Goal: Transaction & Acquisition: Purchase product/service

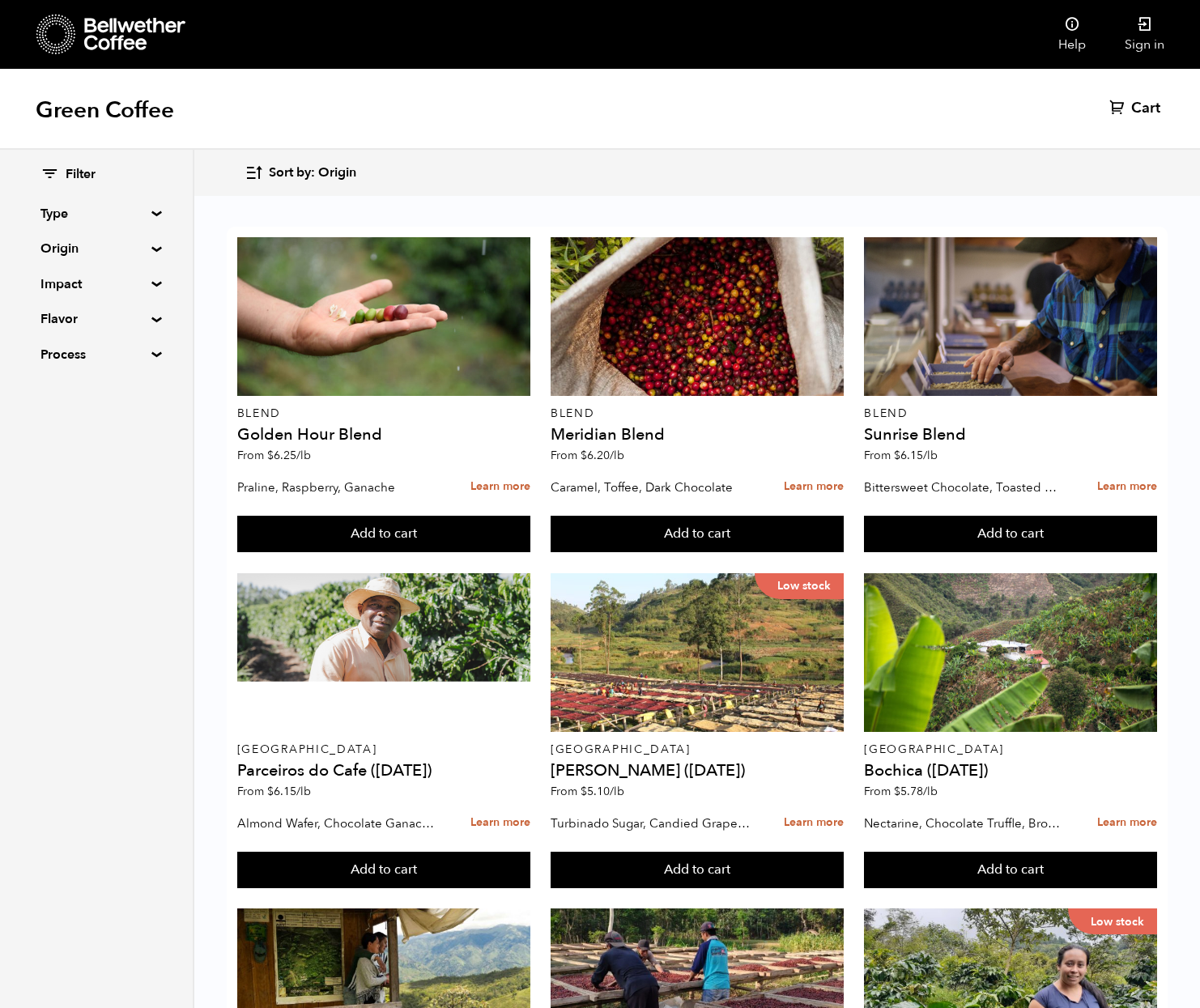
click at [150, 211] on summary "Type" at bounding box center [96, 214] width 111 height 19
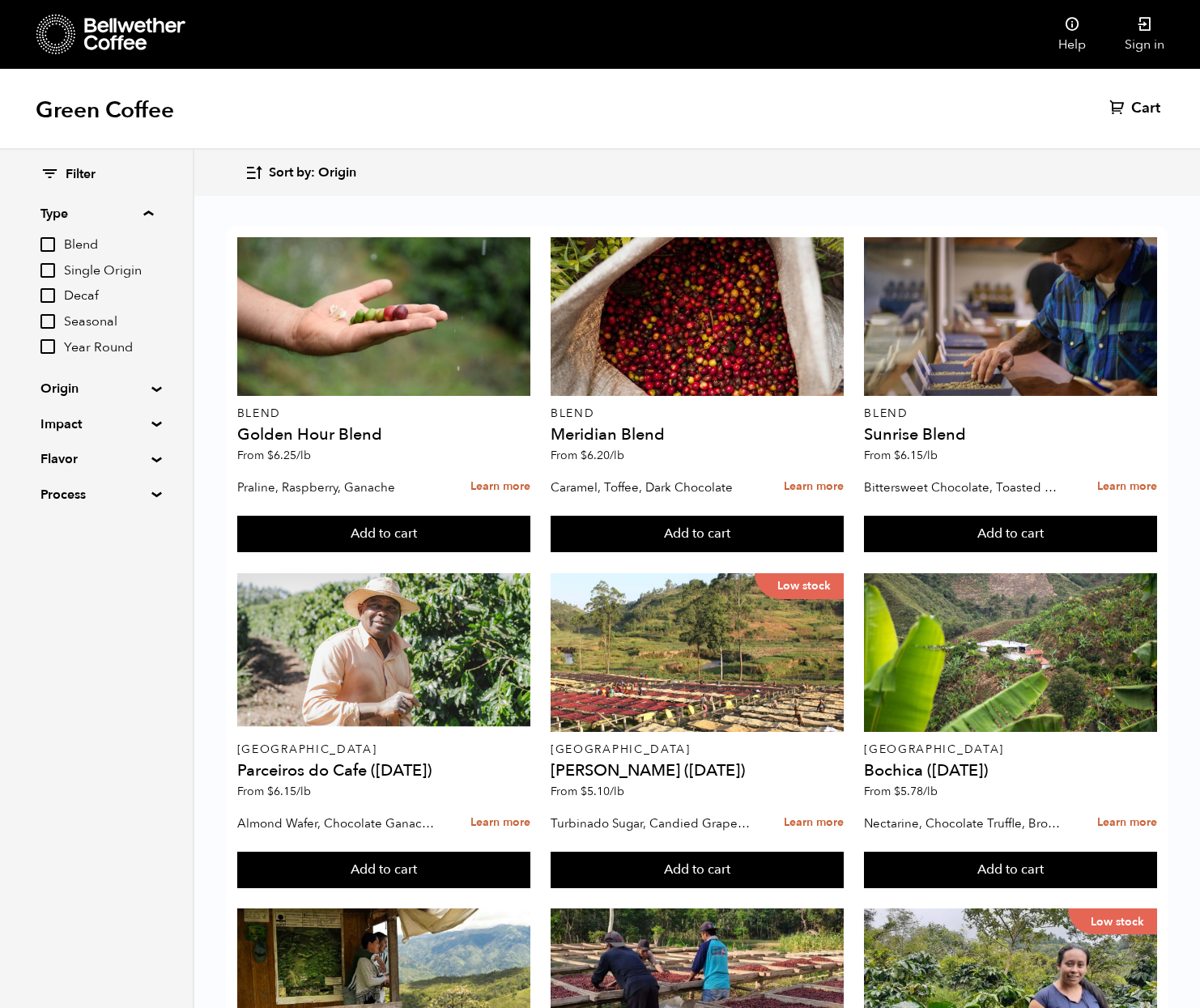
click at [153, 212] on summary "Type" at bounding box center [97, 214] width 112 height 19
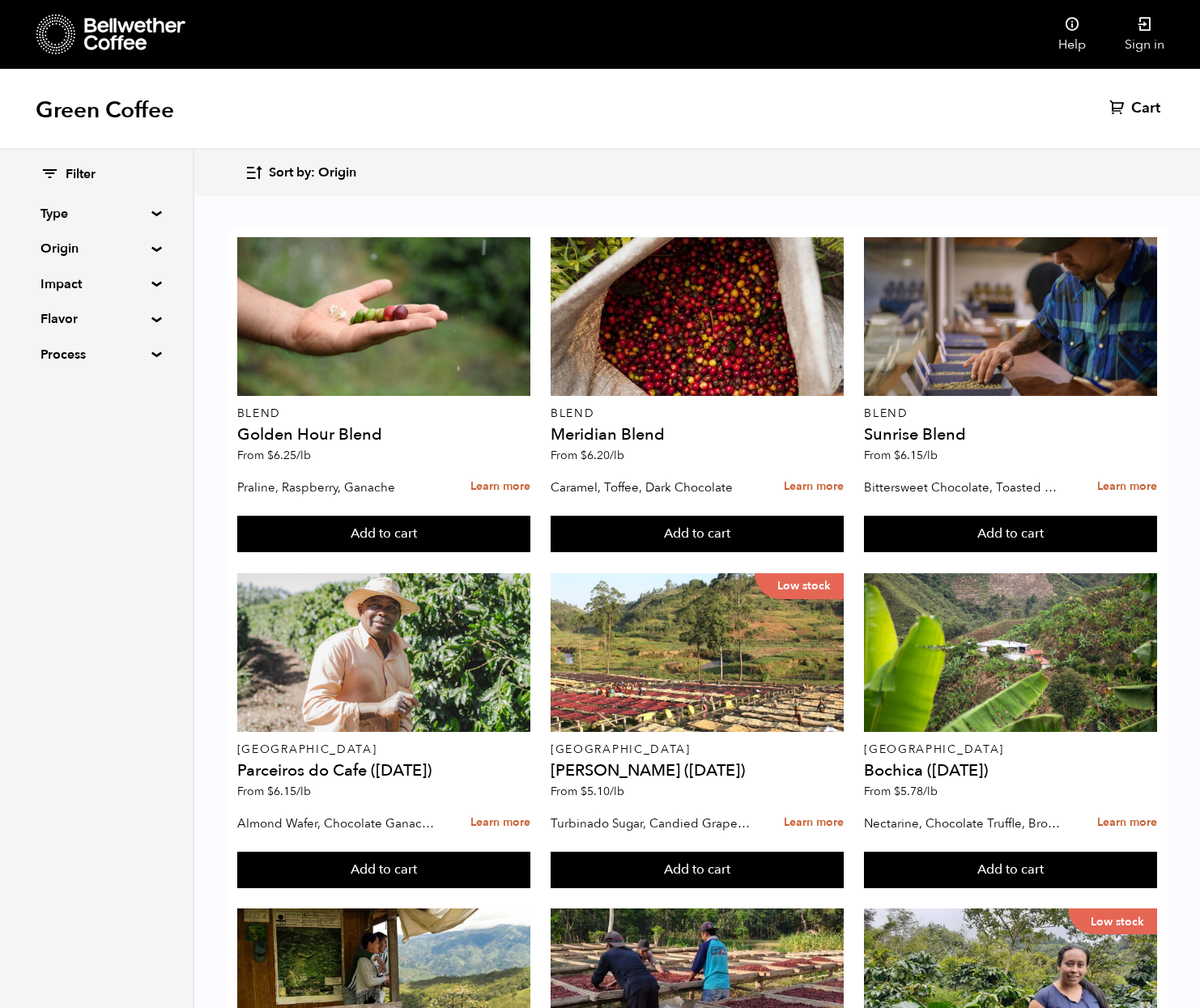
click at [147, 239] on div "Filter Type Blend Single Origin Decaf Seasonal Year Round Origin Blend Brazil B…" at bounding box center [96, 265] width 193 height 230
click at [150, 252] on div "Filter Type Blend Single Origin Decaf Seasonal Year Round Origin Blend Brazil B…" at bounding box center [96, 265] width 193 height 230
click at [152, 247] on summary "Origin" at bounding box center [96, 249] width 111 height 19
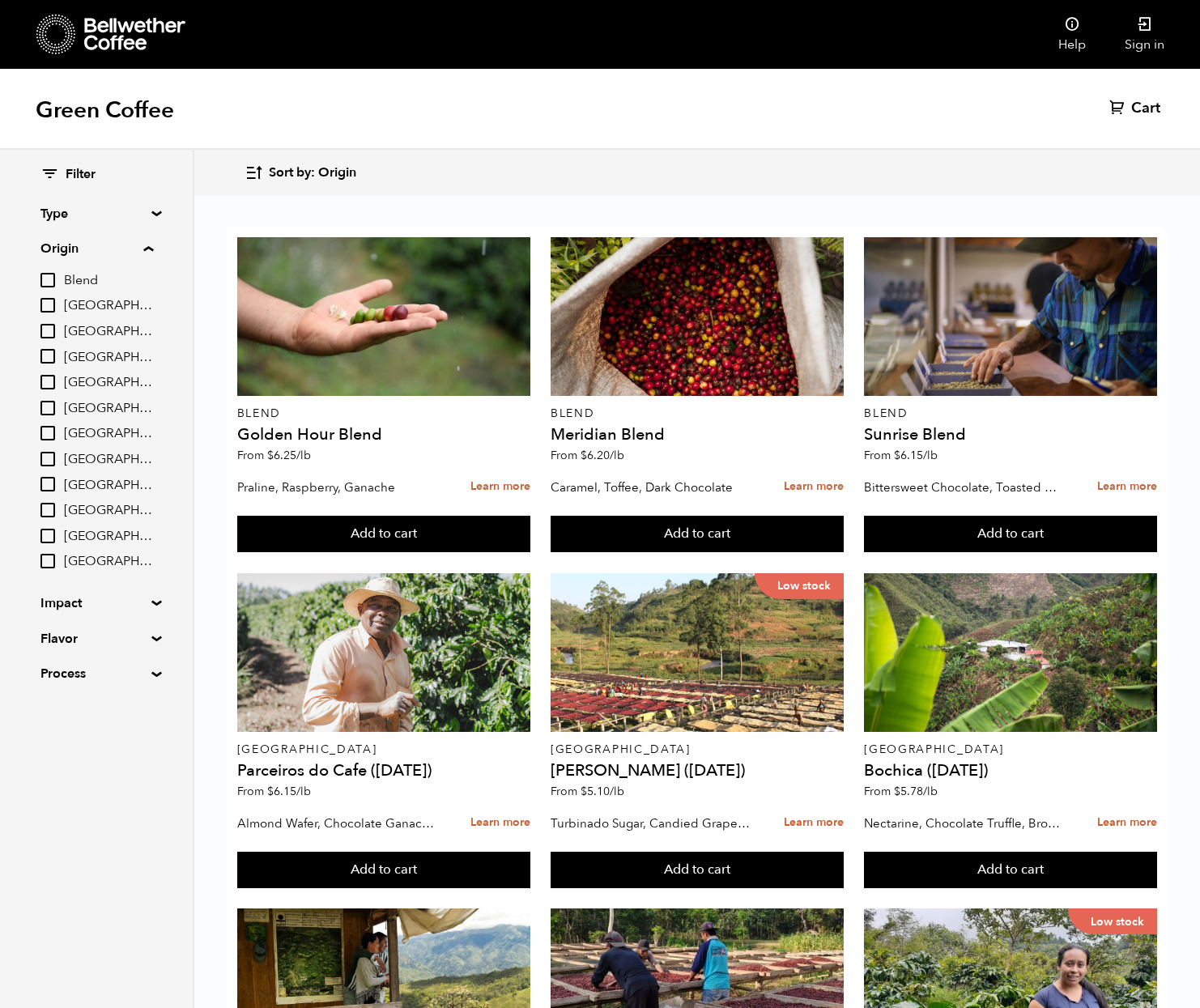
click at [149, 245] on summary "Origin" at bounding box center [97, 249] width 112 height 19
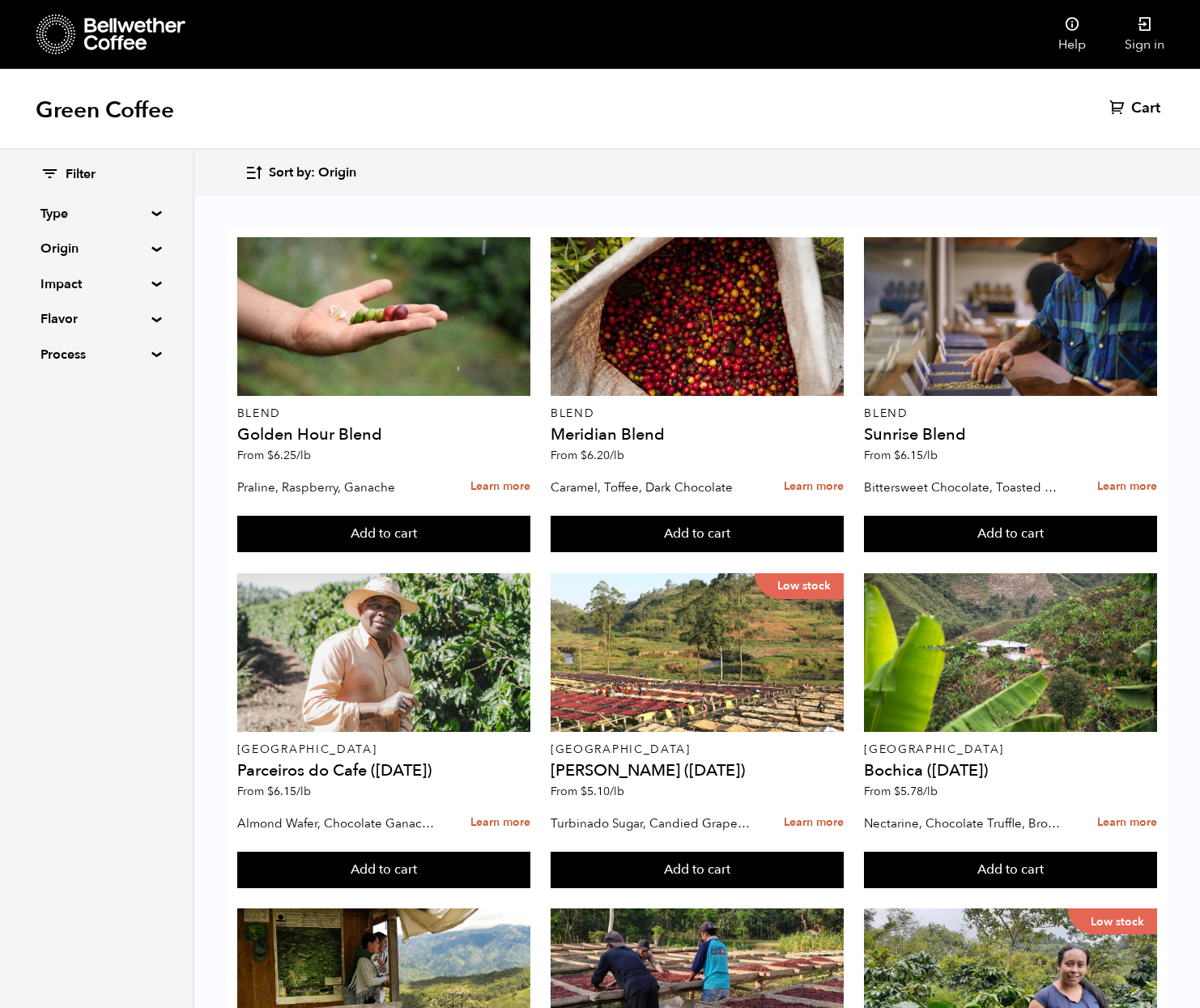
click at [150, 283] on summary "Impact" at bounding box center [96, 284] width 111 height 19
click at [148, 284] on summary "Impact" at bounding box center [97, 284] width 112 height 19
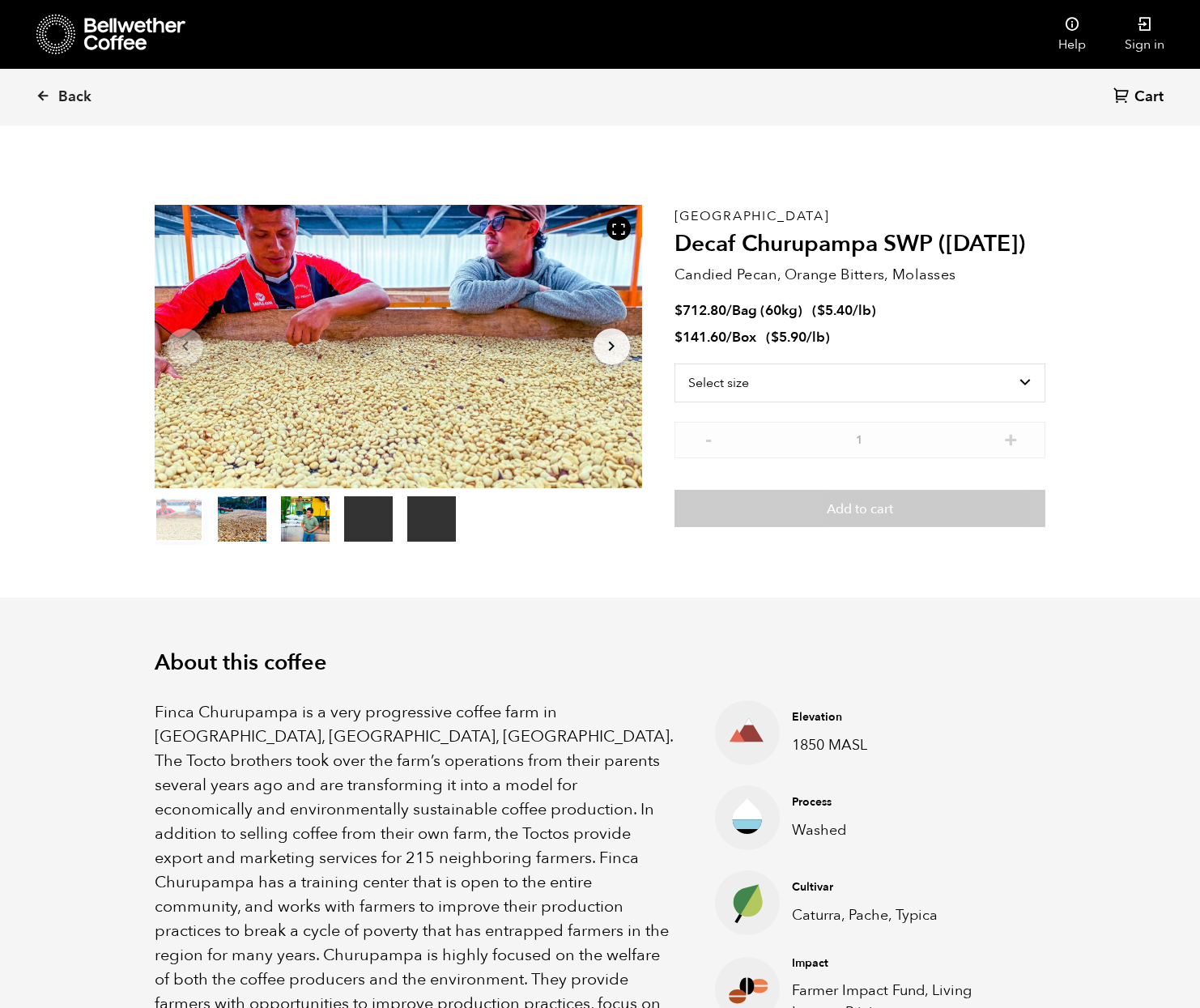
scroll to position [704, 862]
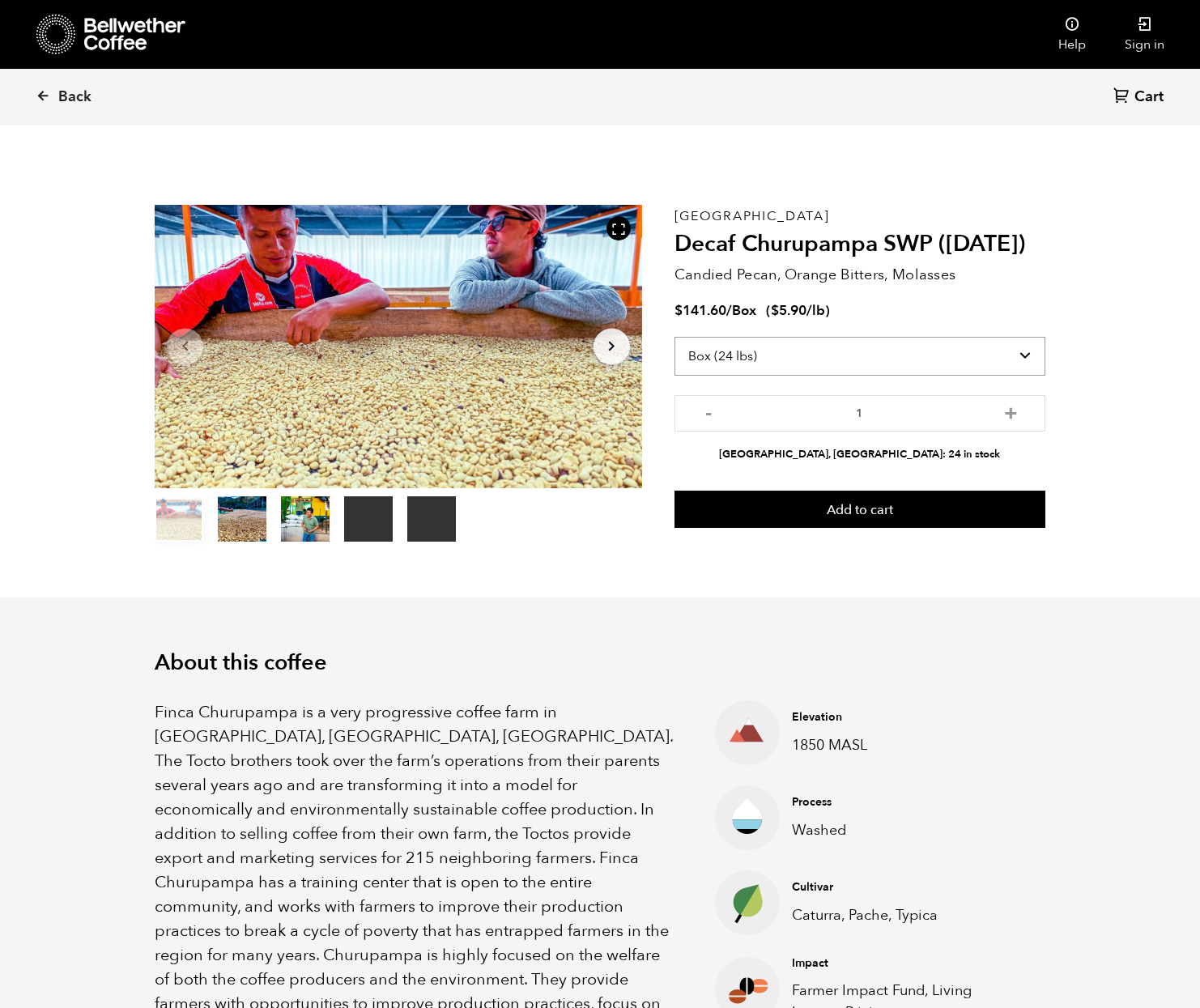
select select "bag-3"
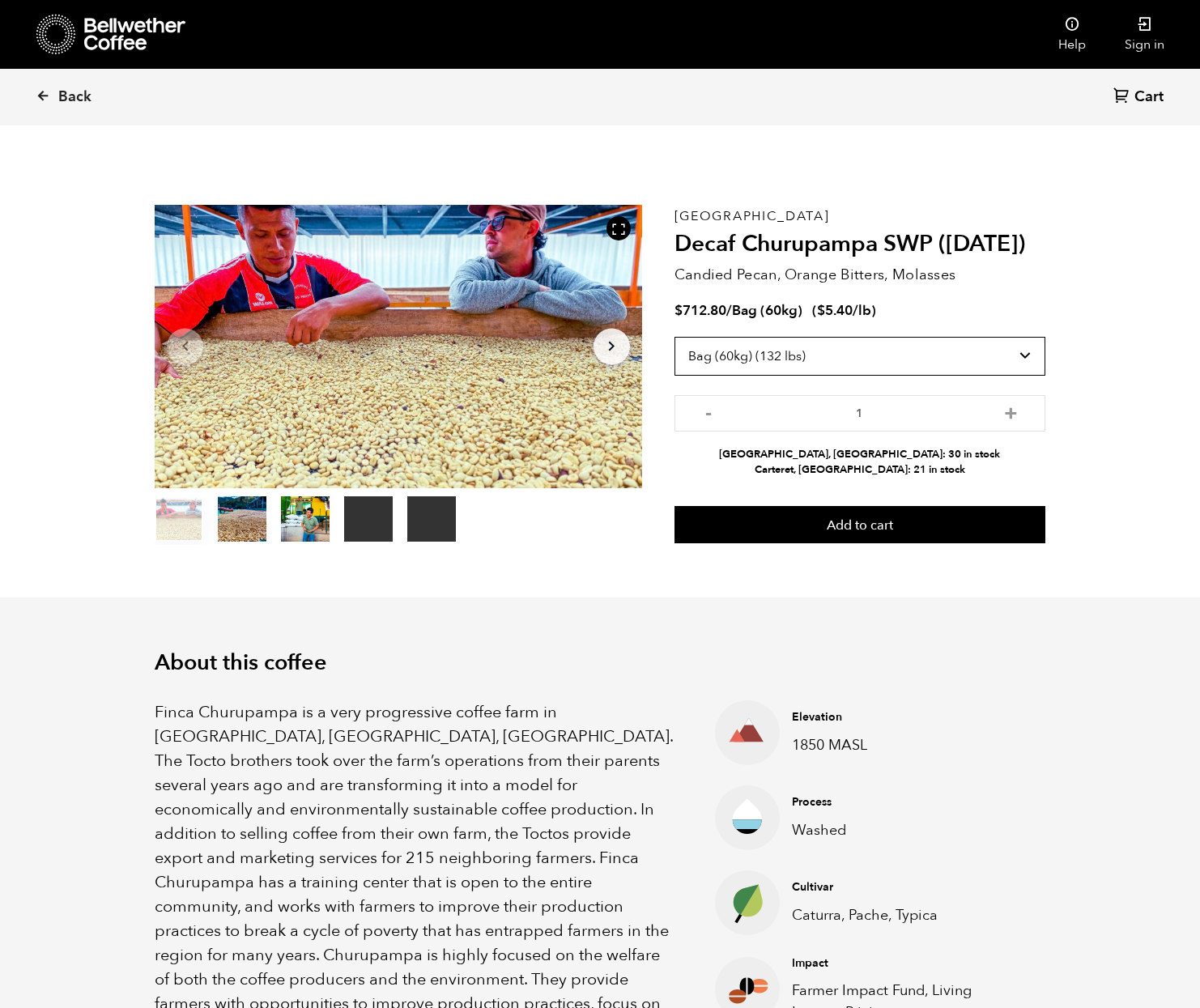
scroll to position [1, 0]
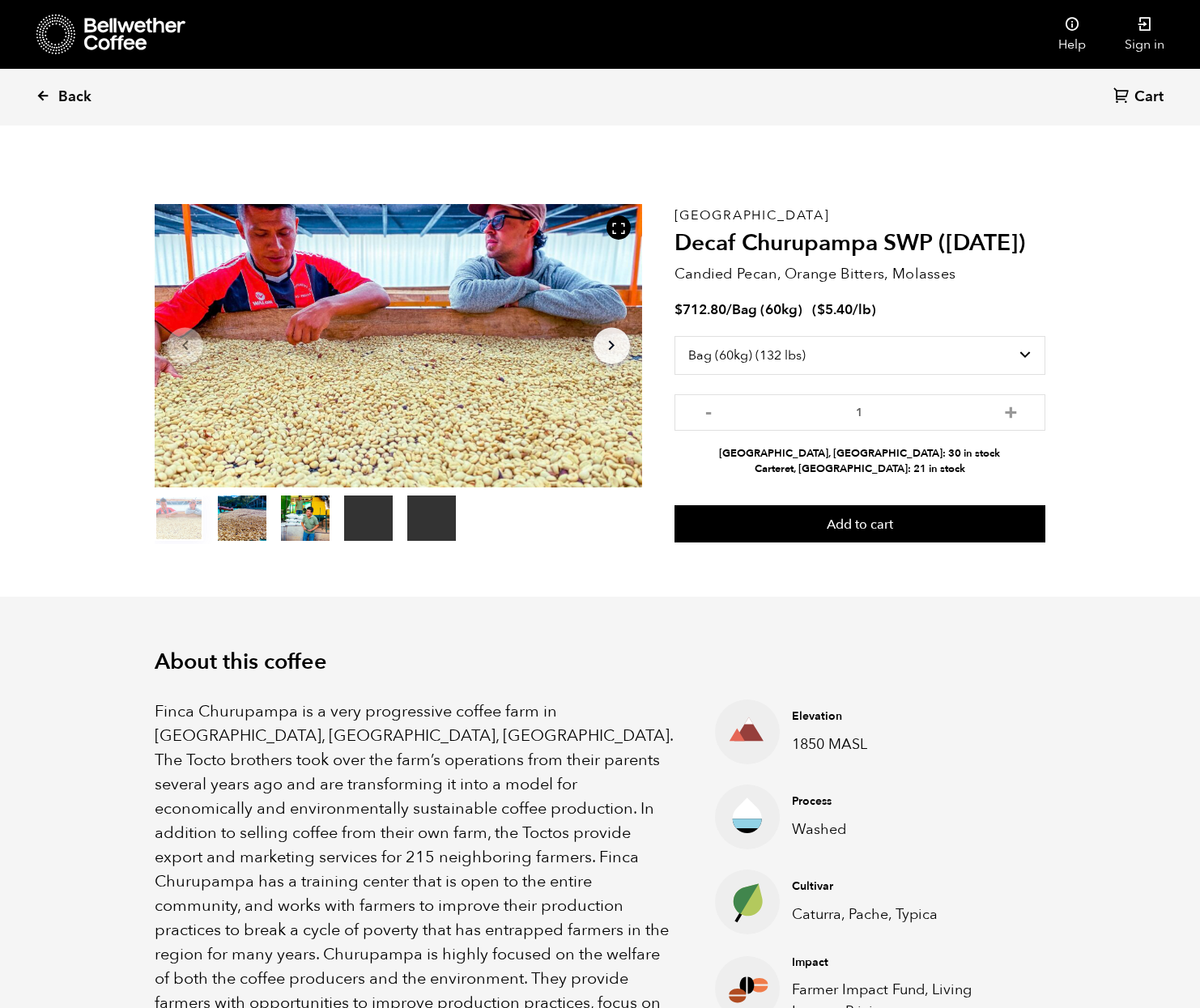
click at [42, 92] on icon at bounding box center [43, 95] width 15 height 15
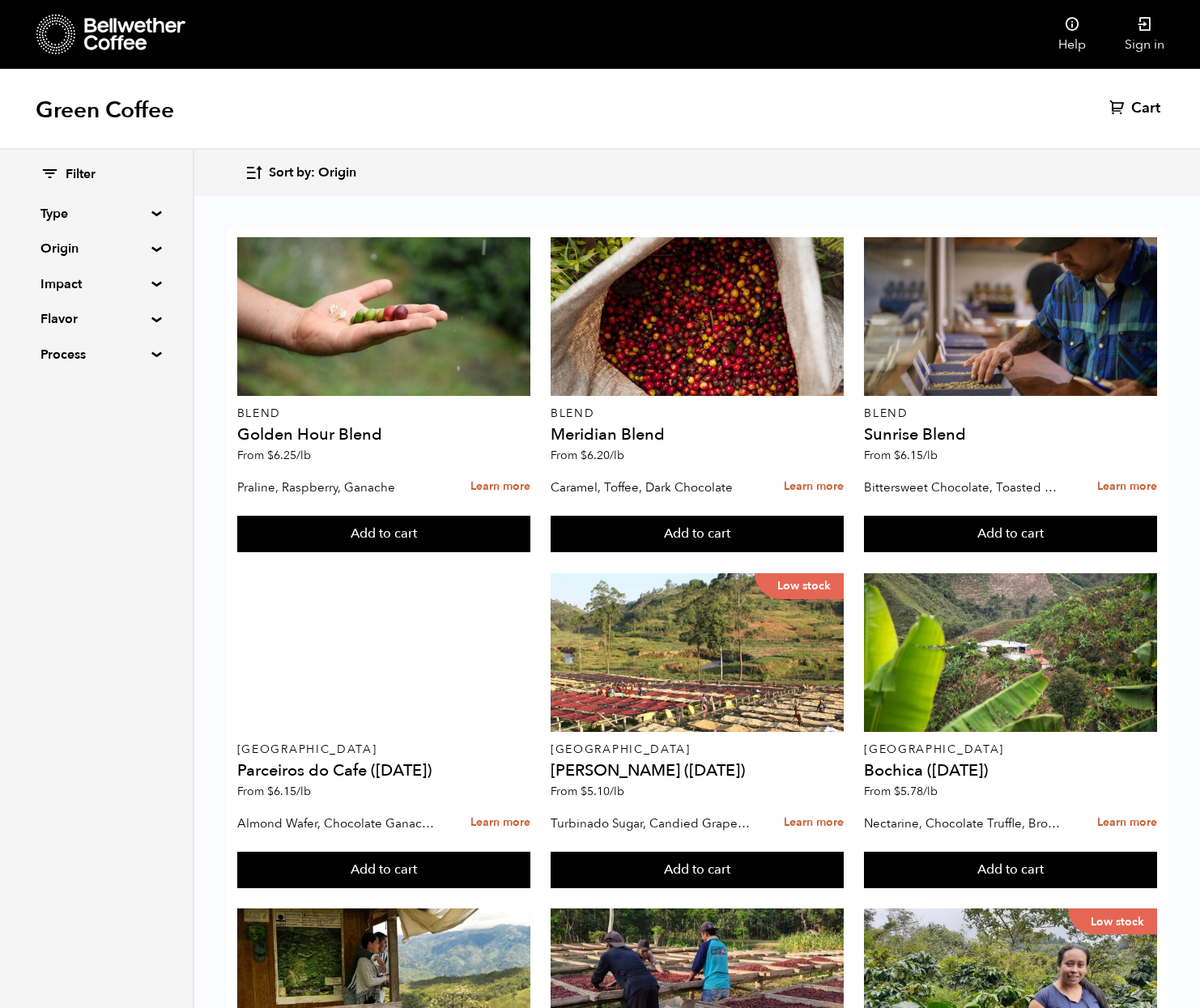
scroll to position [279, 0]
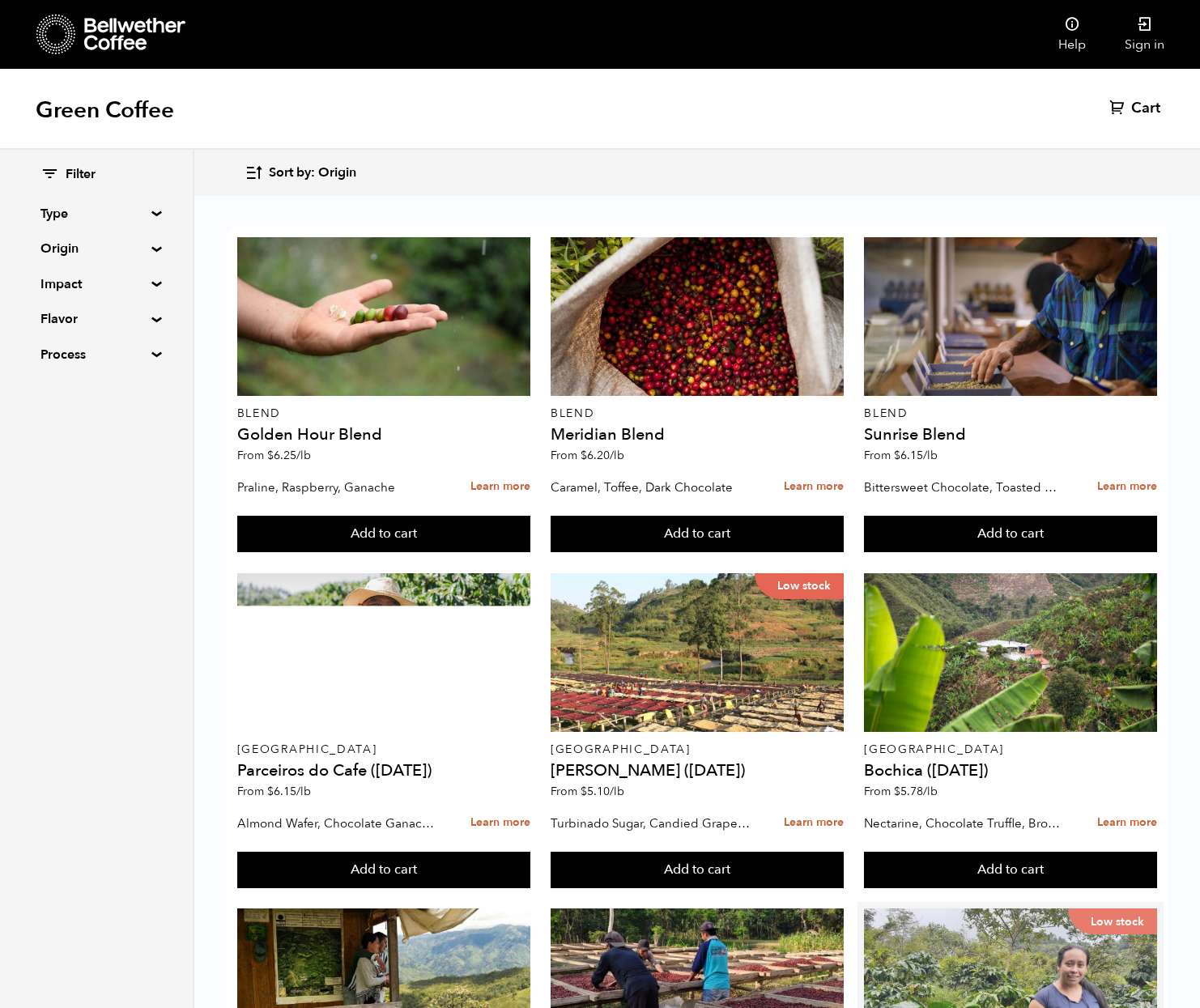
click at [932, 908] on div "Low stock" at bounding box center [1010, 988] width 293 height 159
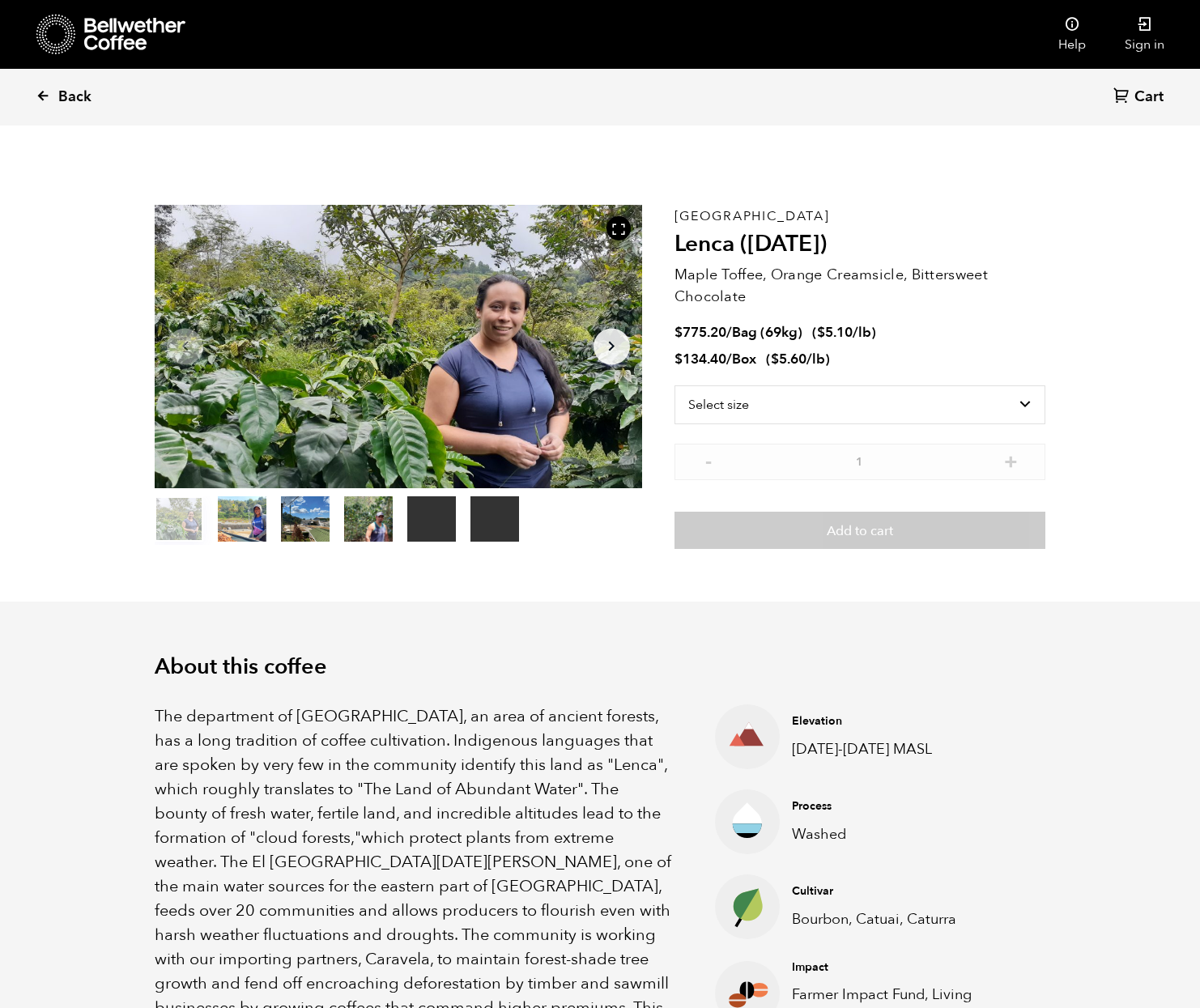
click at [47, 101] on icon at bounding box center [43, 95] width 15 height 15
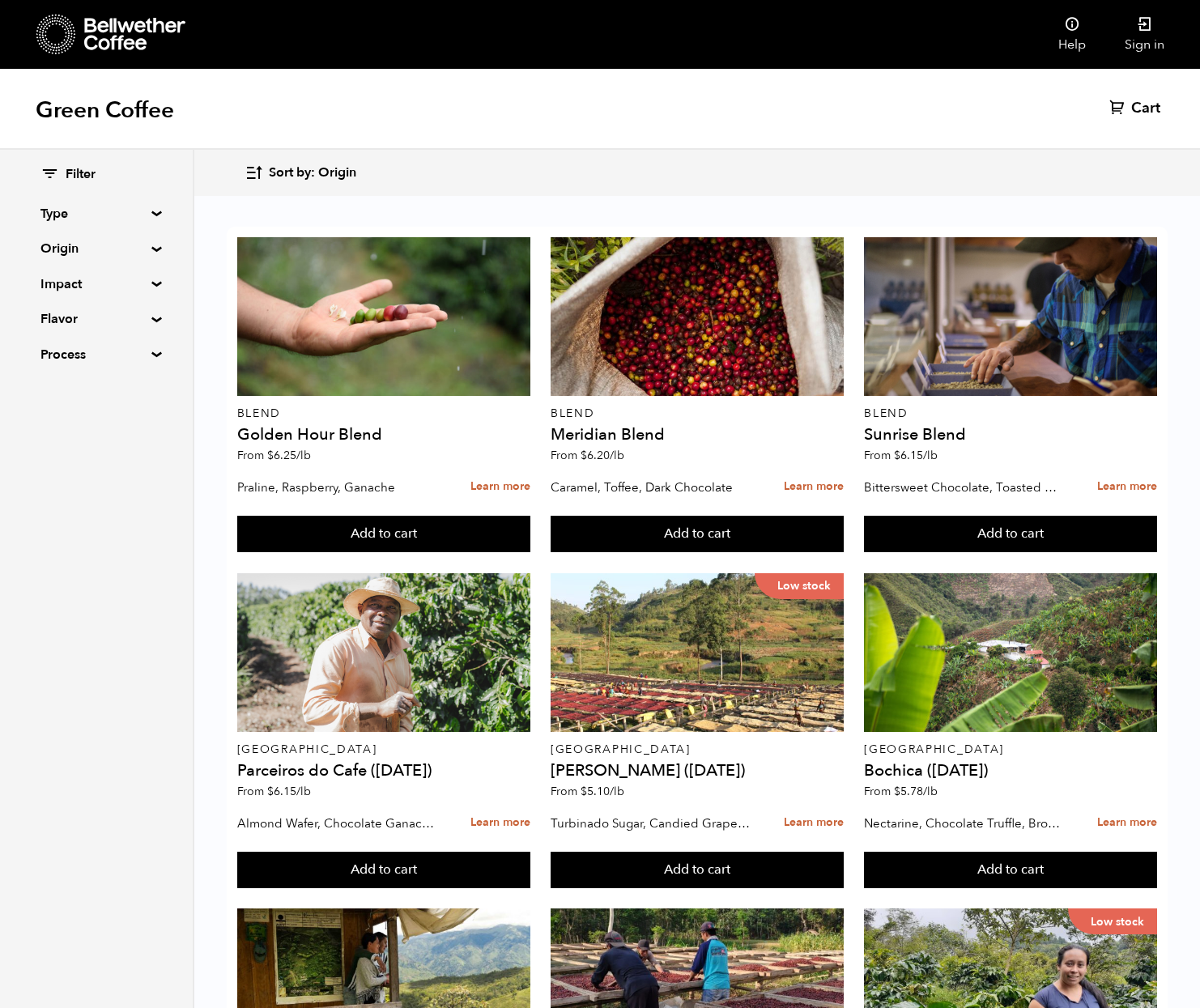
scroll to position [1047, 0]
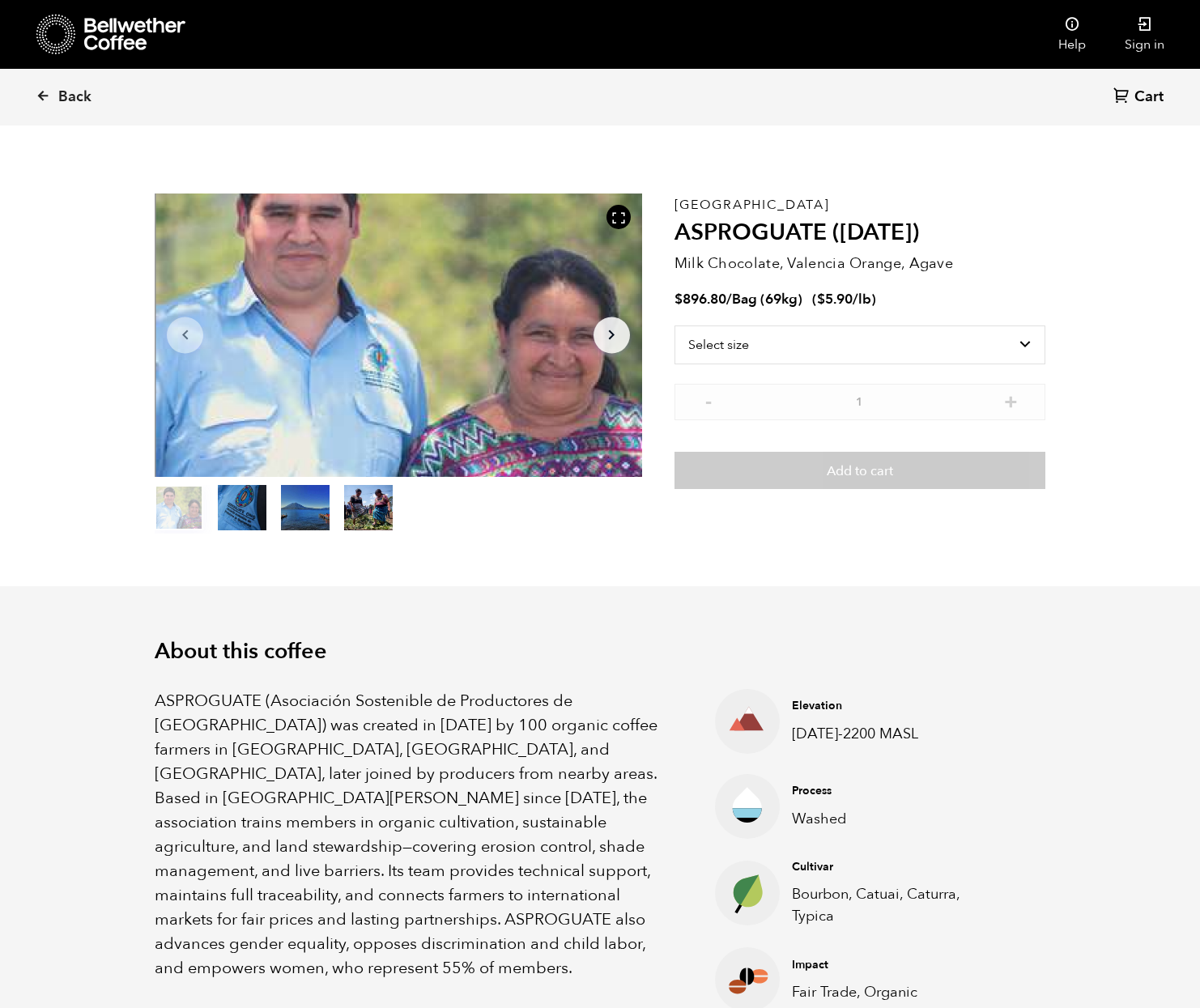
scroll to position [15, 0]
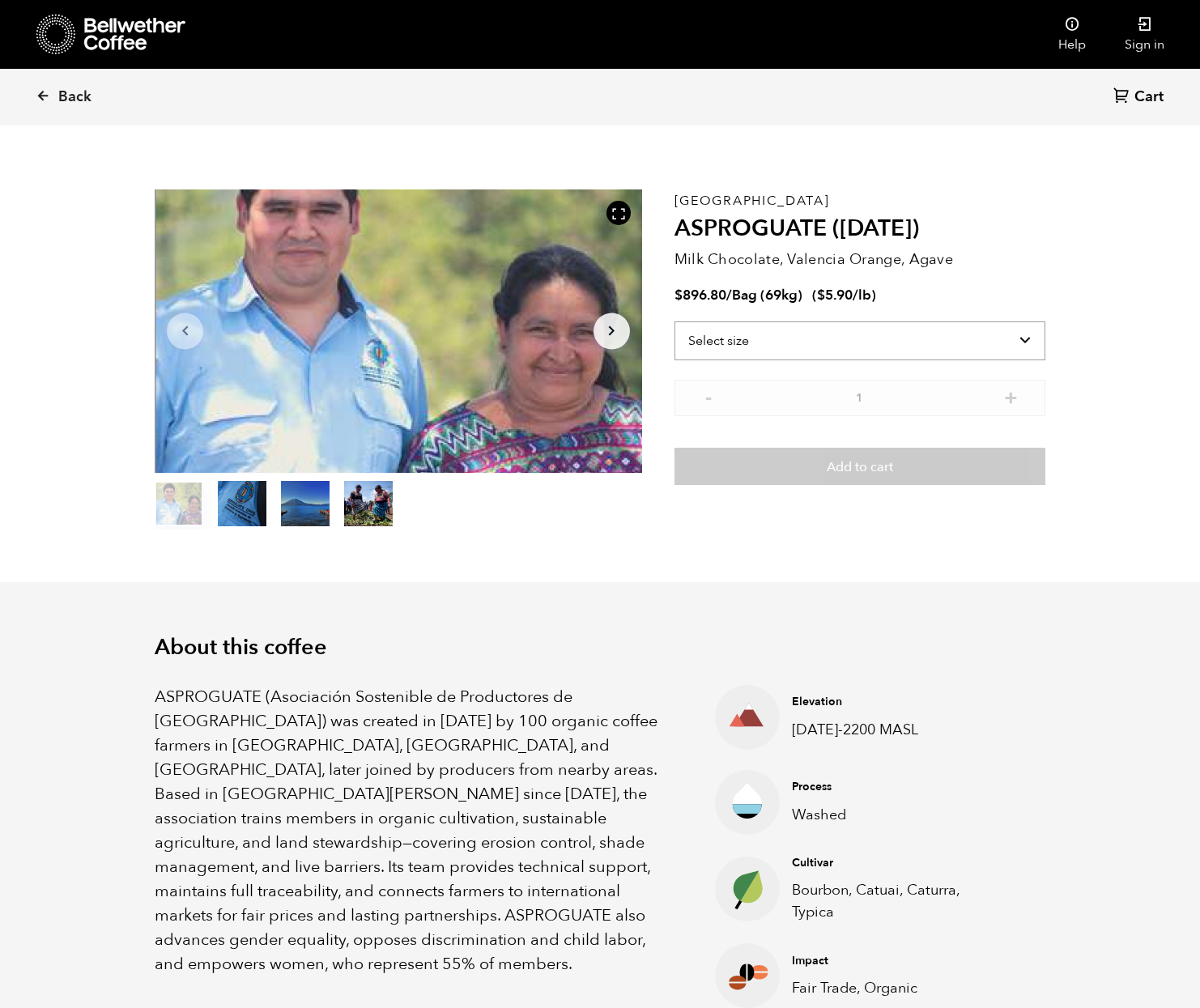
select select "bag-2"
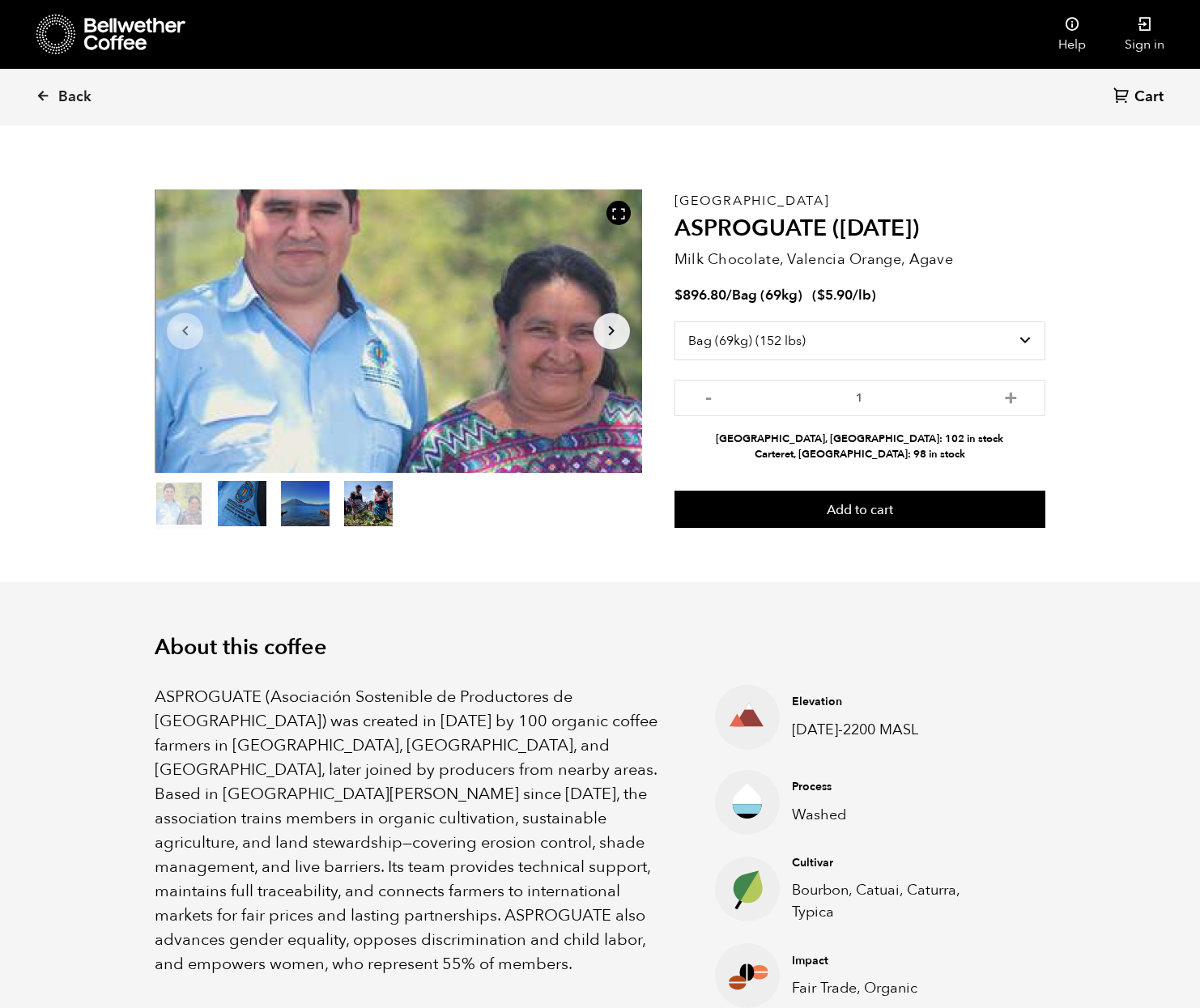
drag, startPoint x: 902, startPoint y: 436, endPoint x: 863, endPoint y: 437, distance: 39.0
click at [863, 437] on li "[GEOGRAPHIC_DATA], [GEOGRAPHIC_DATA]: 102 in stock" at bounding box center [859, 440] width 371 height 15
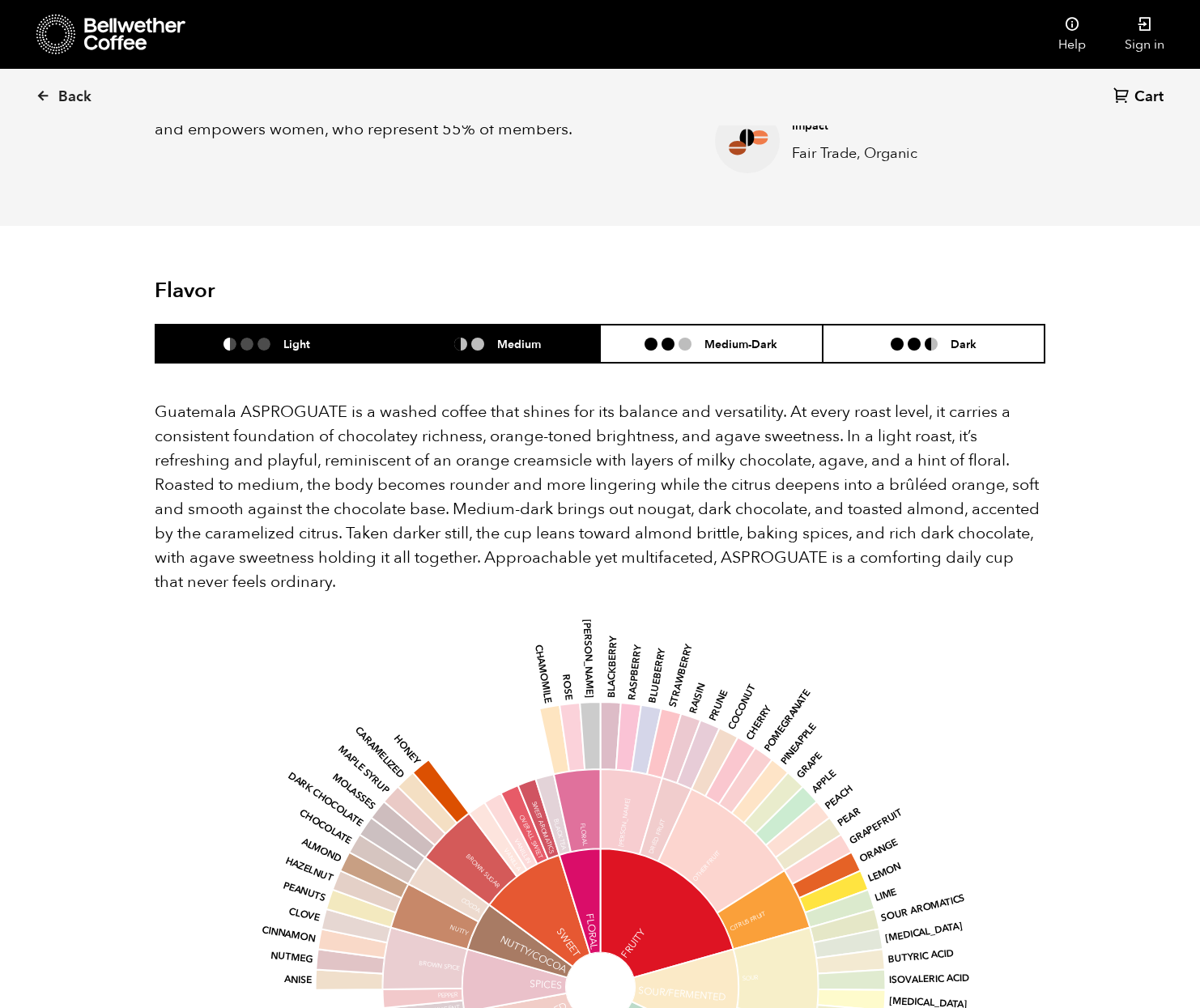
scroll to position [865, 0]
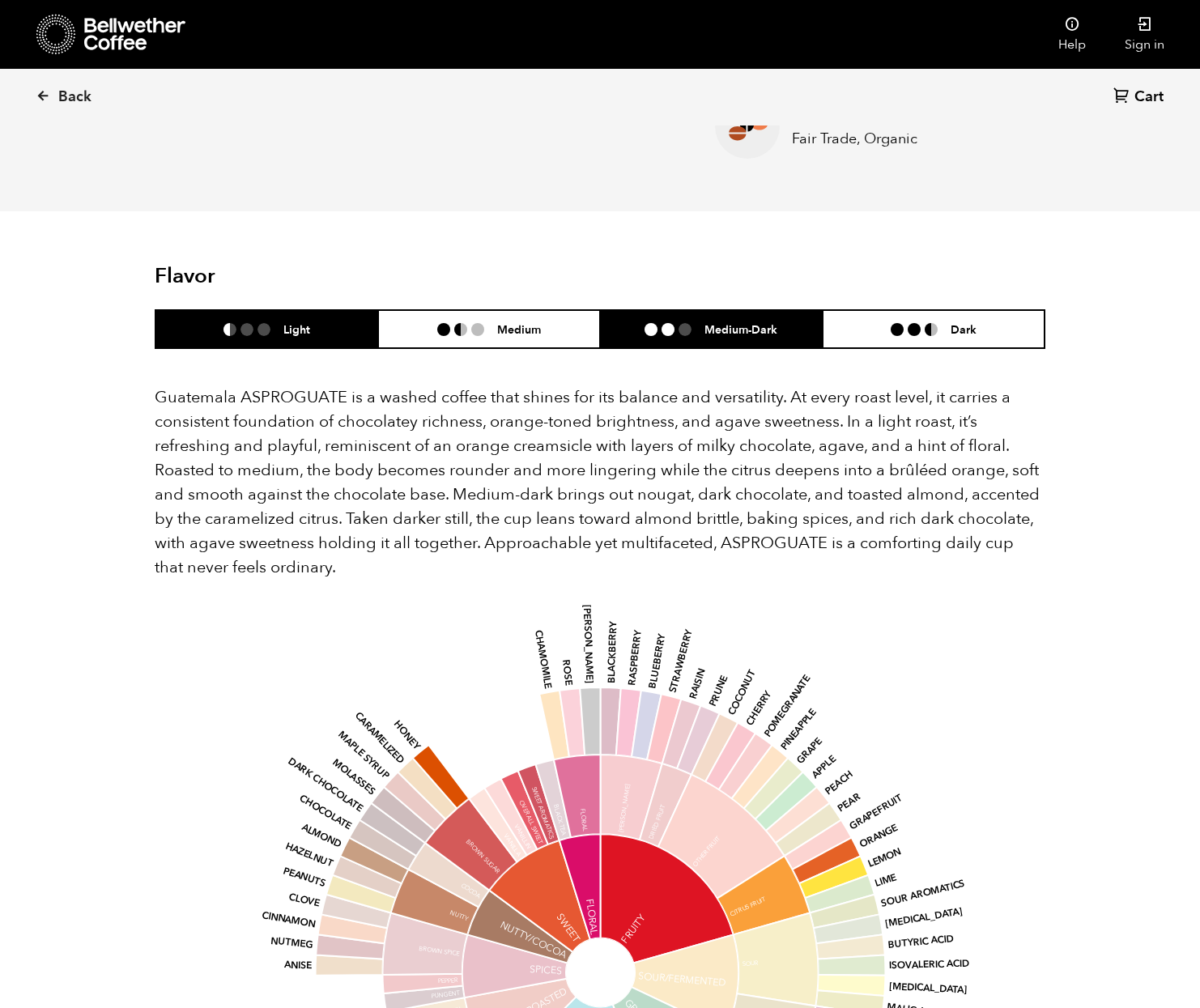
click at [731, 328] on h6 "Medium-Dark" at bounding box center [740, 329] width 73 height 14
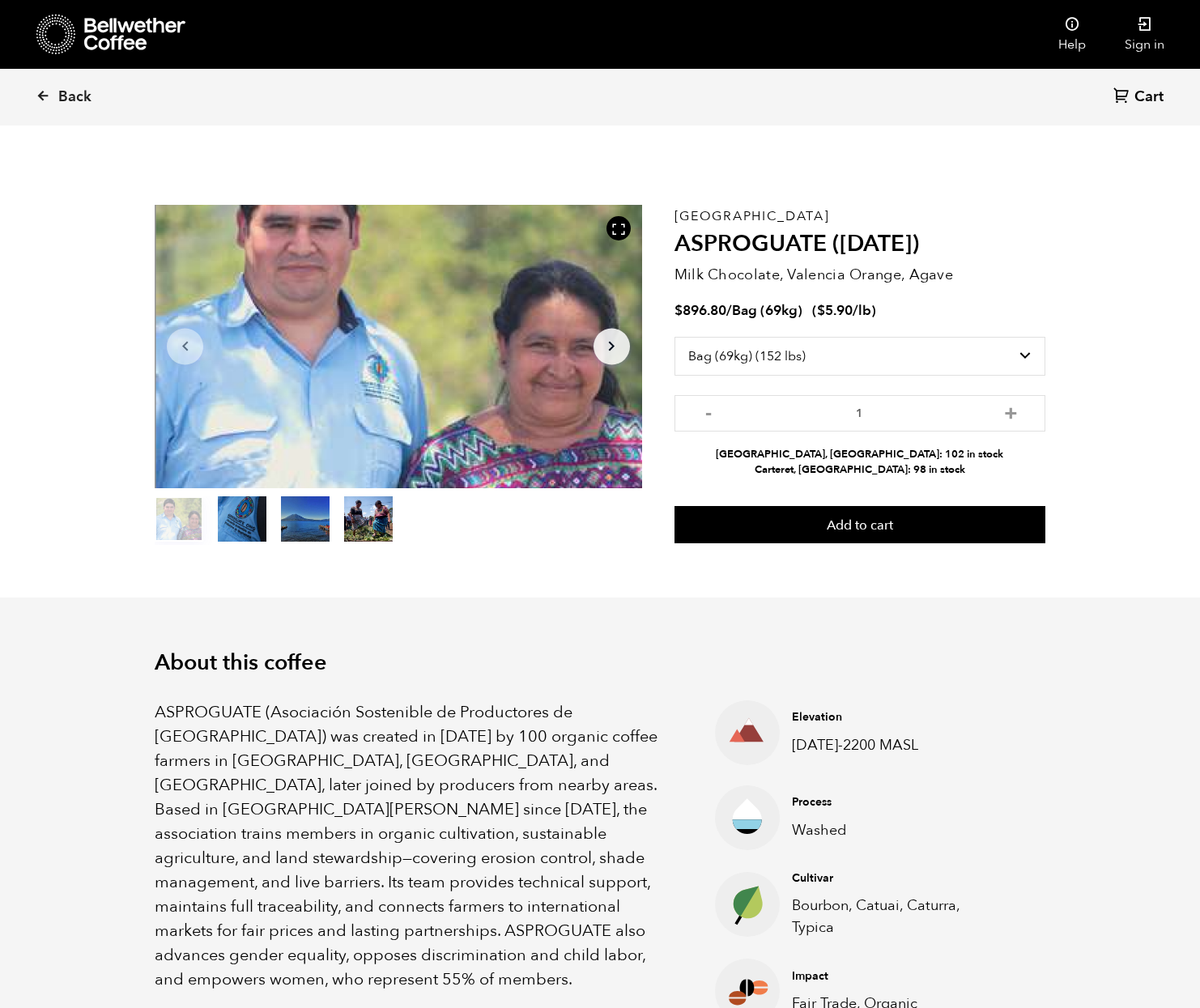
scroll to position [0, 0]
click at [233, 519] on button "item 1" at bounding box center [242, 522] width 48 height 46
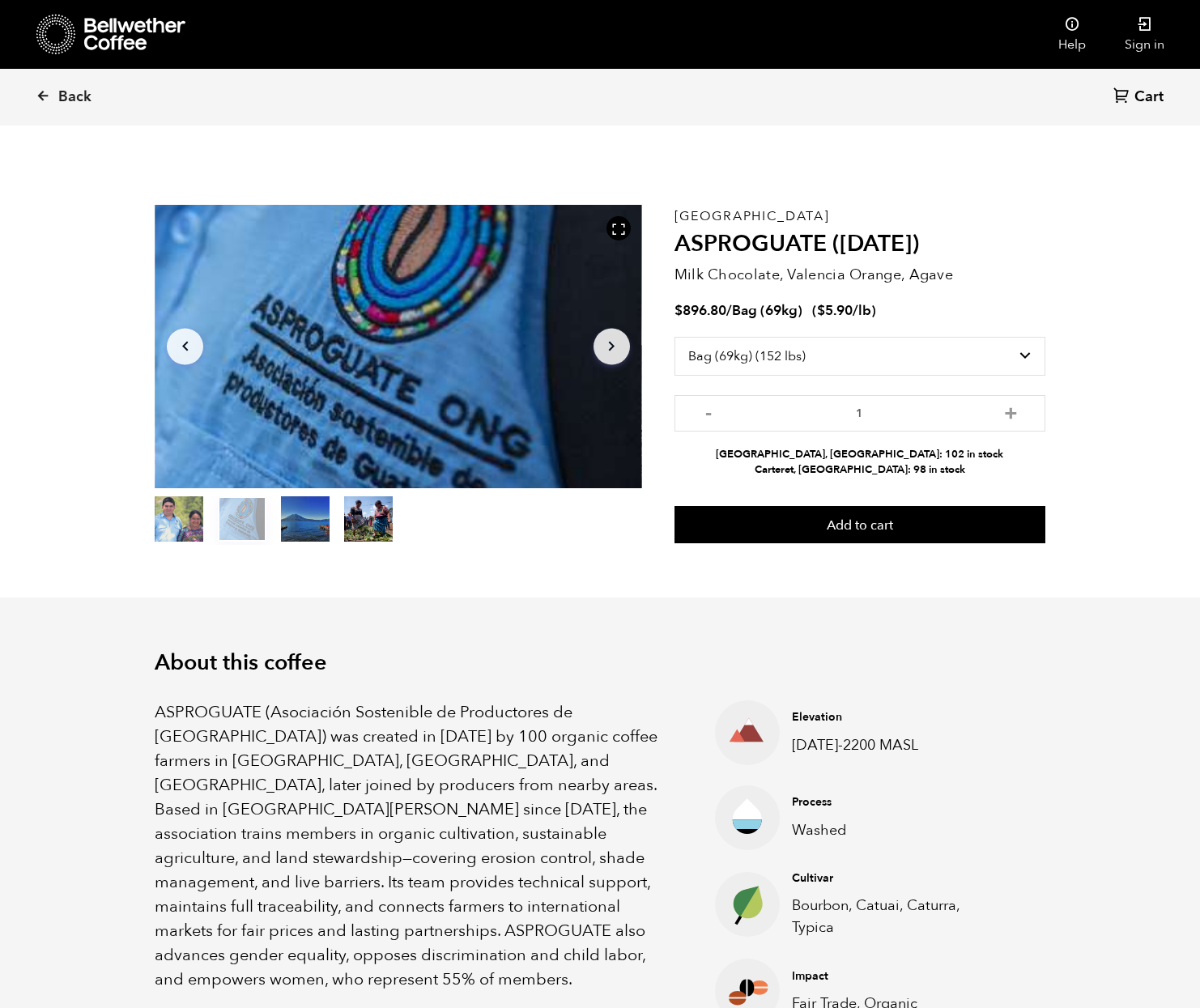
click at [278, 517] on ol "item 0 item 1 item 2 item 3" at bounding box center [274, 522] width 238 height 46
click at [301, 520] on button "item 2" at bounding box center [305, 522] width 48 height 46
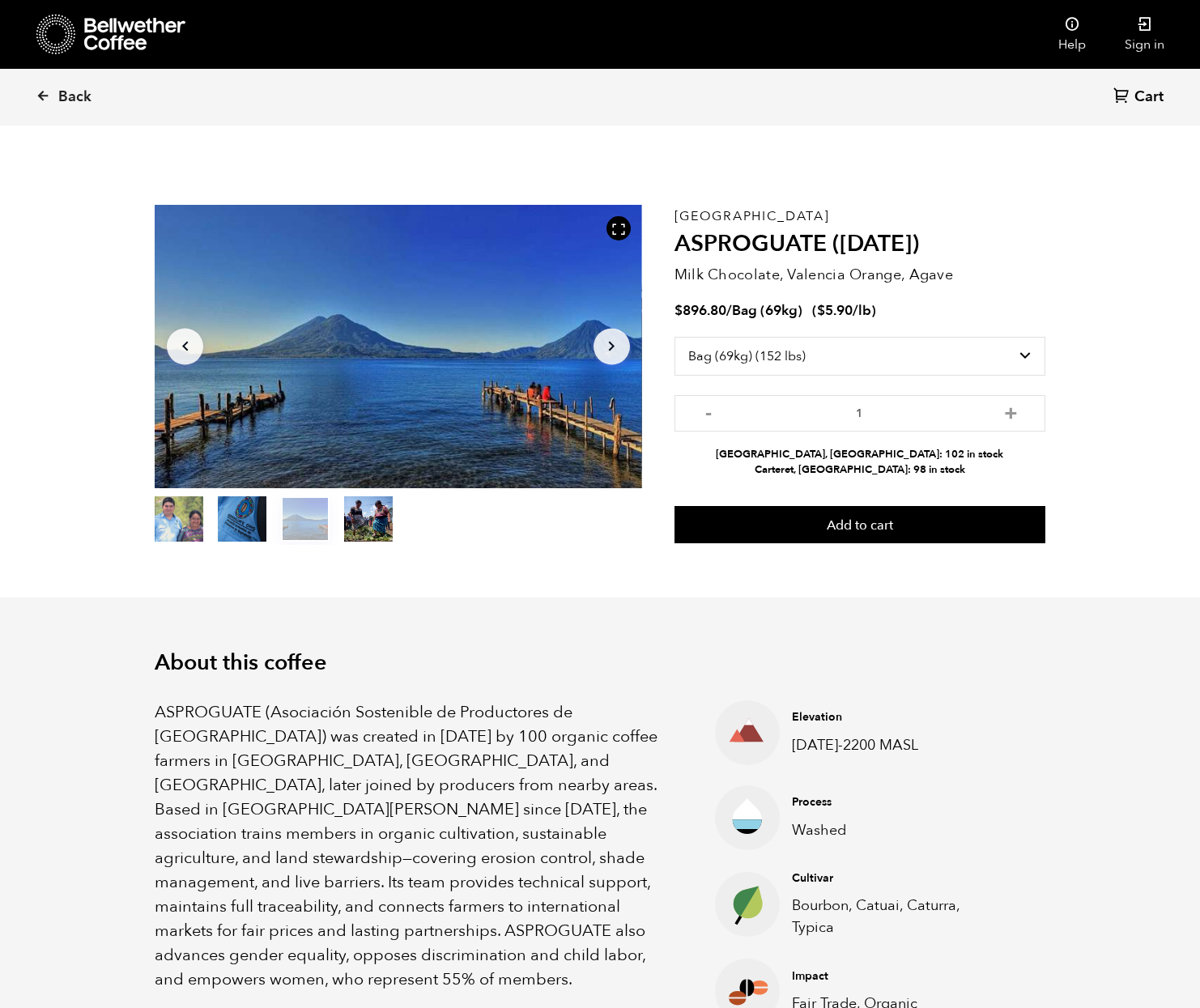
click at [357, 518] on button "item 3" at bounding box center [368, 522] width 48 height 46
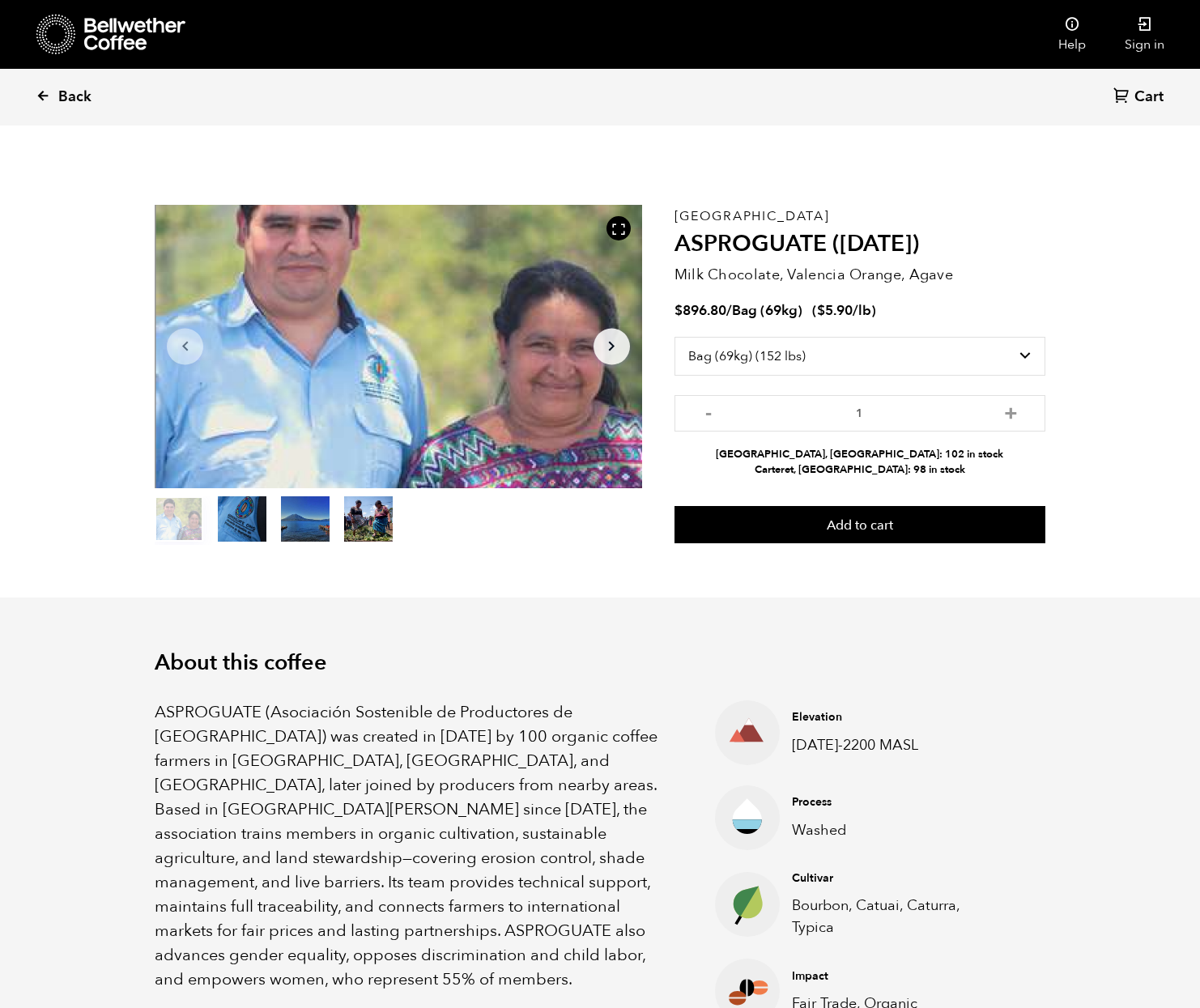
click at [38, 95] on icon at bounding box center [43, 95] width 15 height 15
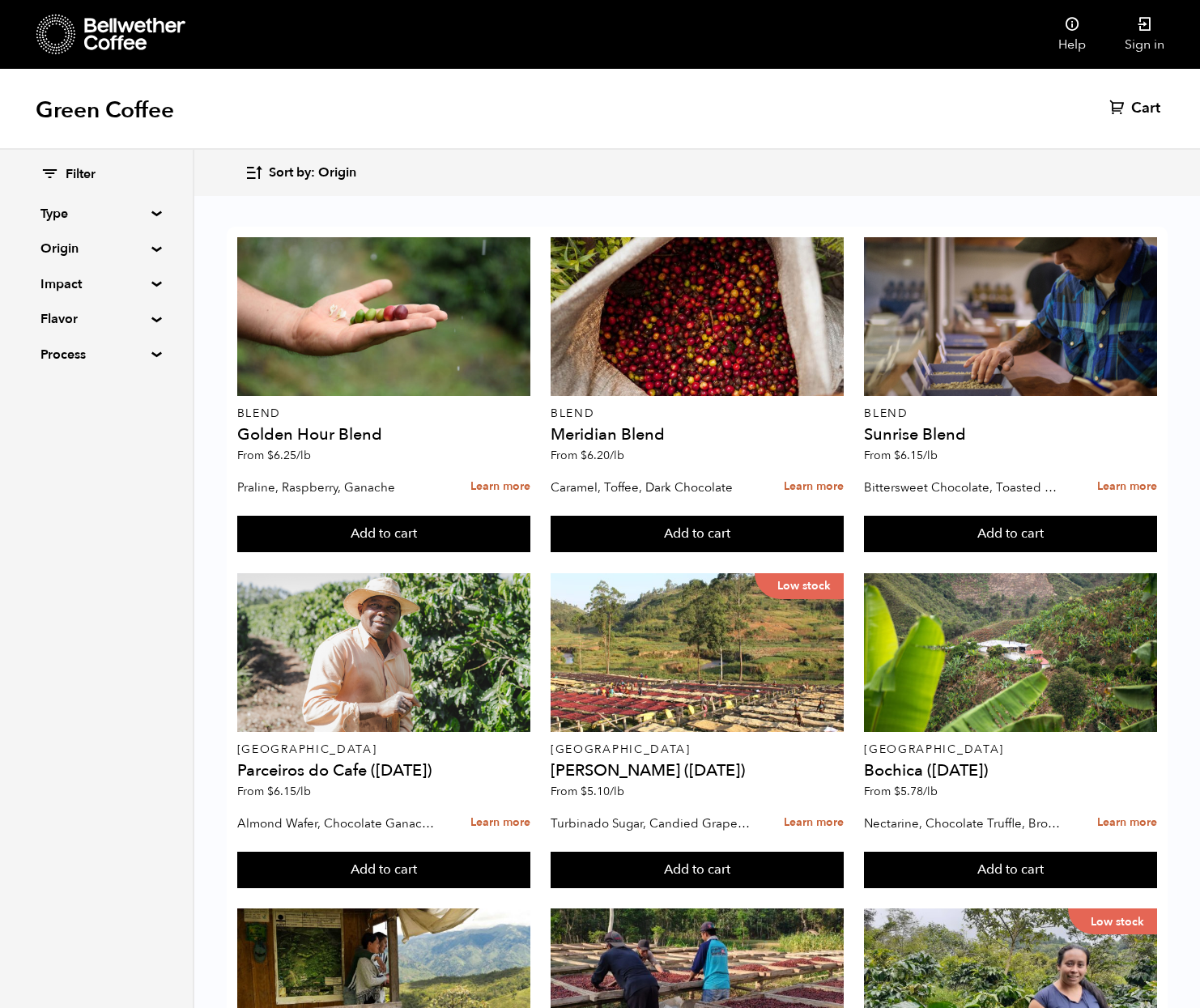
scroll to position [1033, 0]
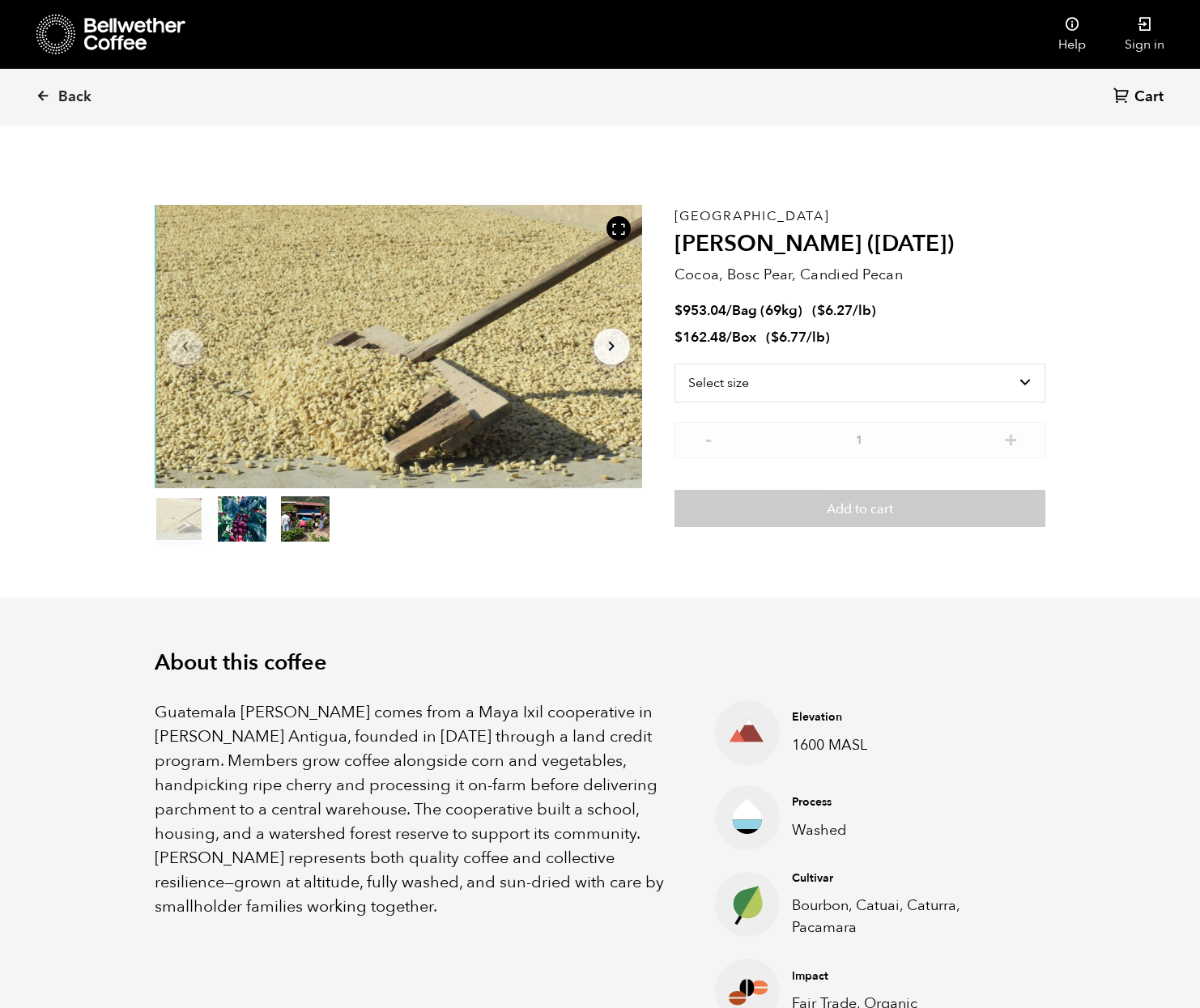
scroll to position [704, 862]
click at [235, 514] on button "item 1" at bounding box center [242, 522] width 48 height 46
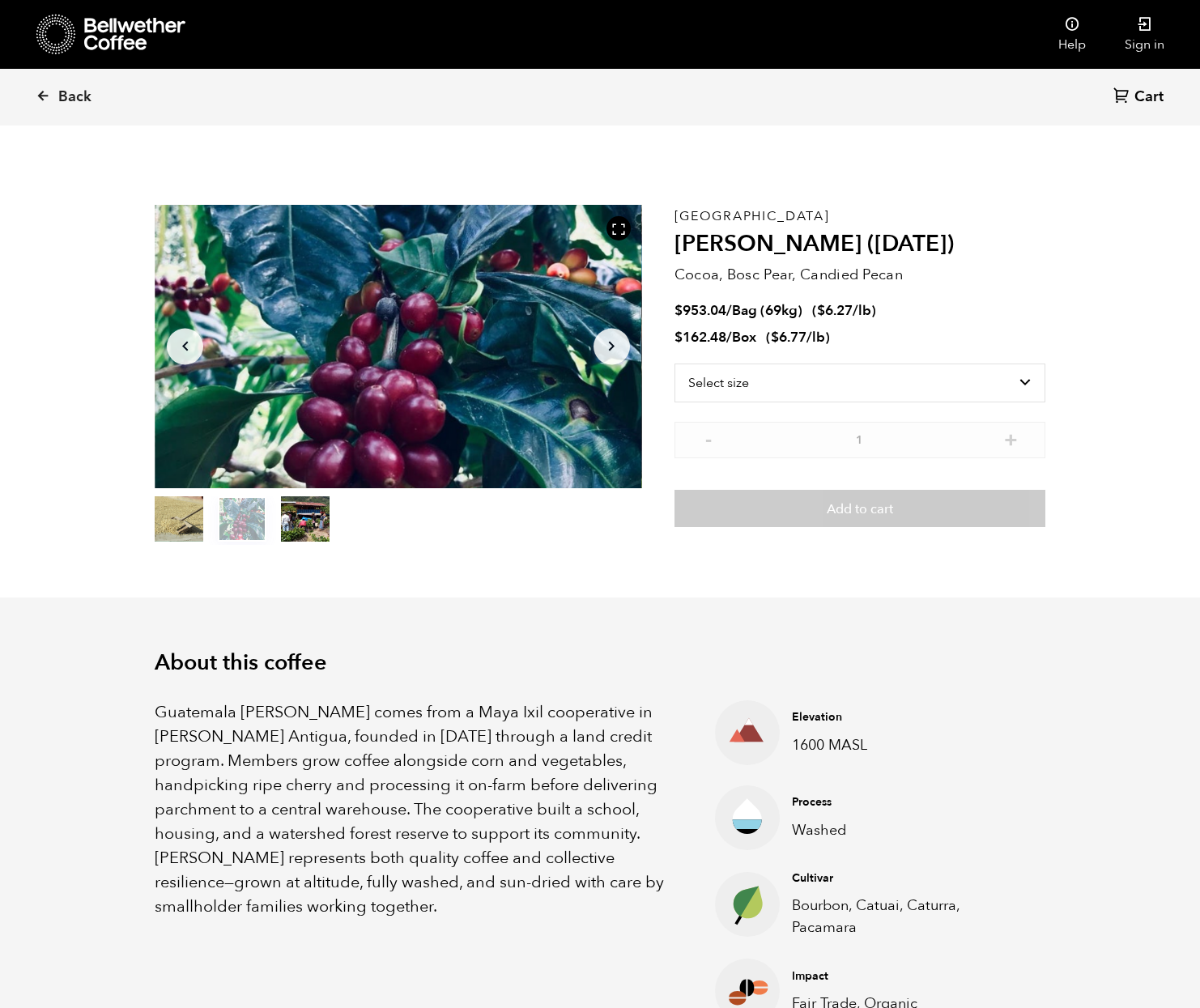
click at [311, 514] on button "item 2" at bounding box center [305, 522] width 48 height 46
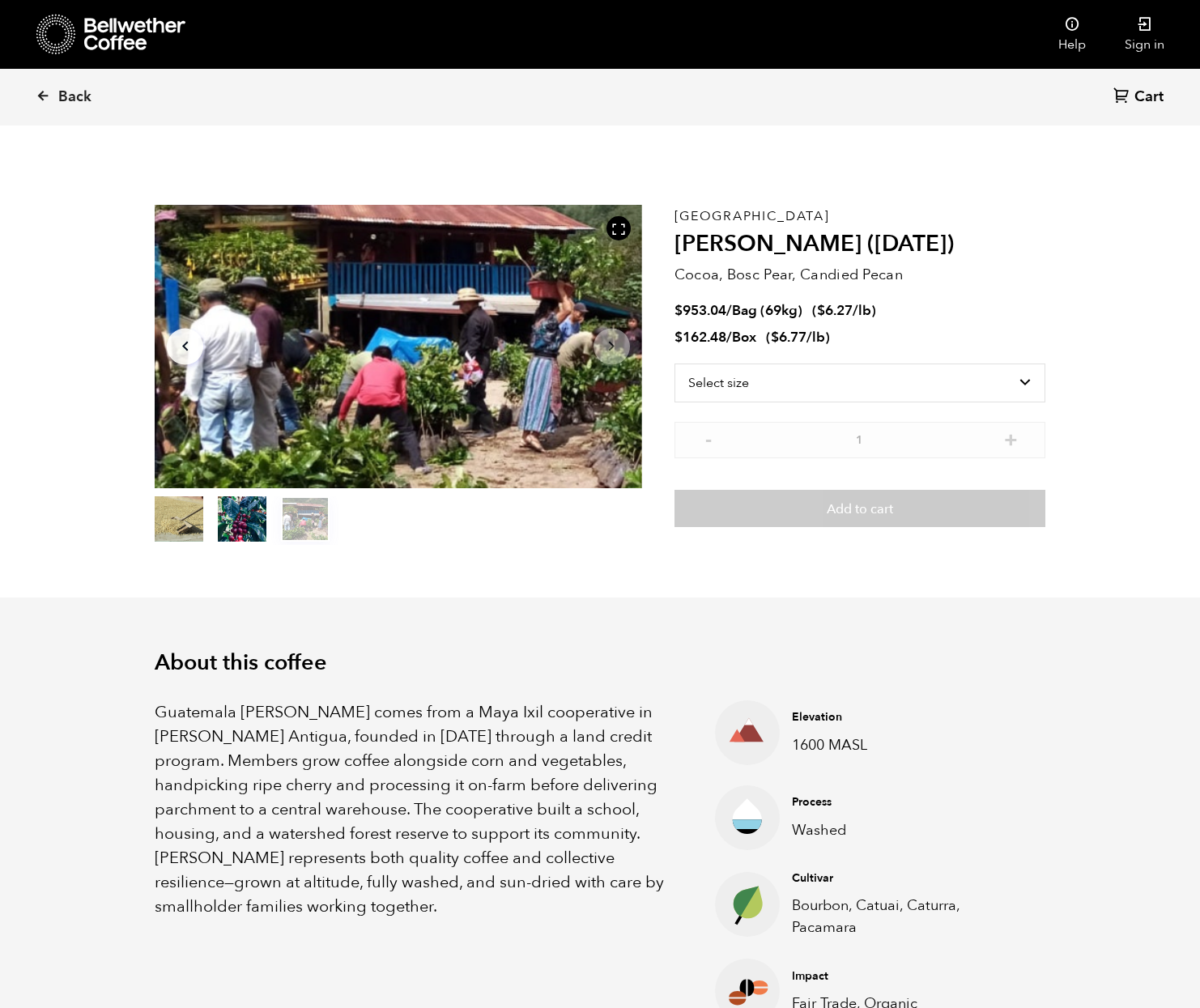
click at [175, 514] on button "item 0" at bounding box center [179, 522] width 48 height 46
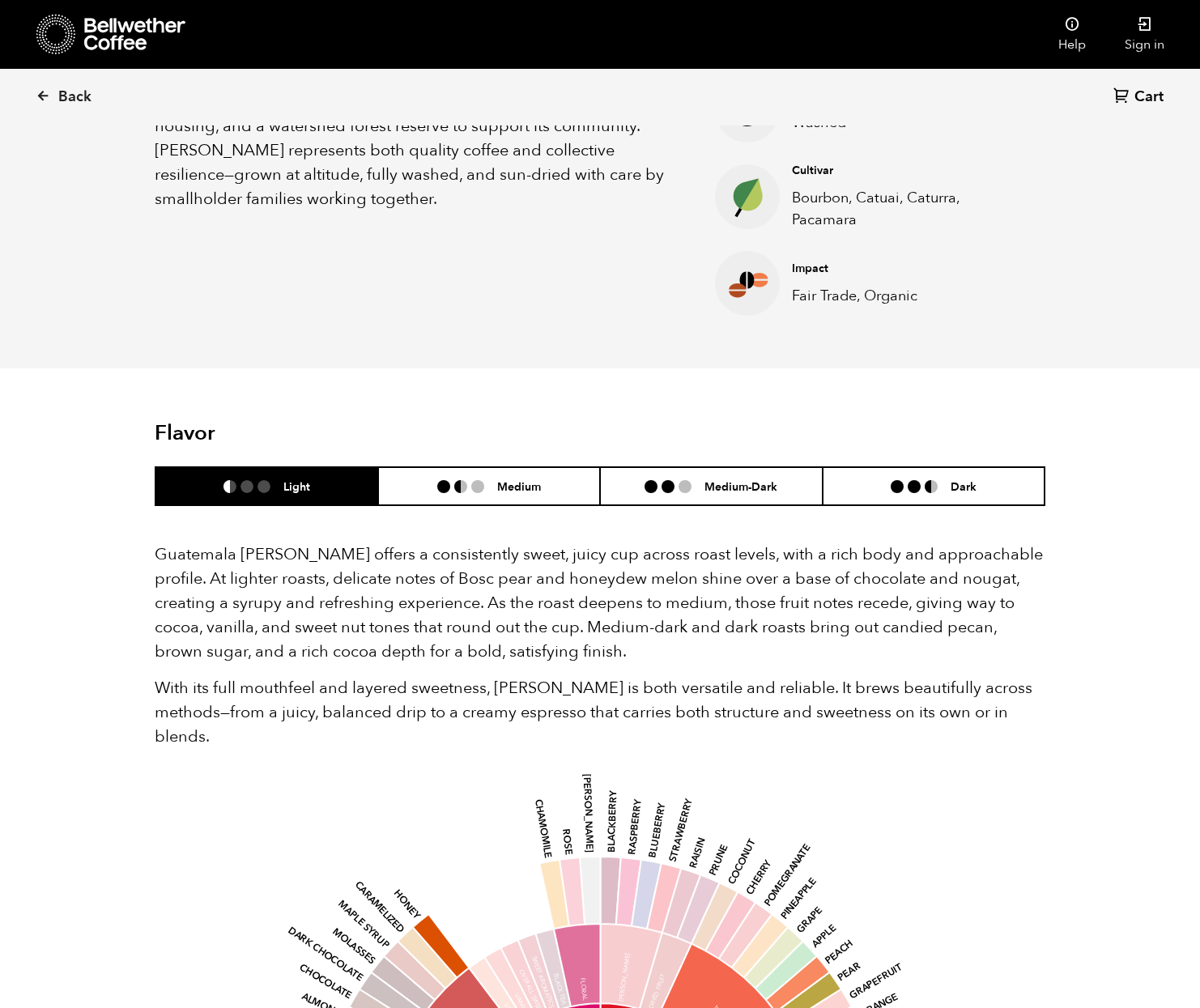
scroll to position [717, 0]
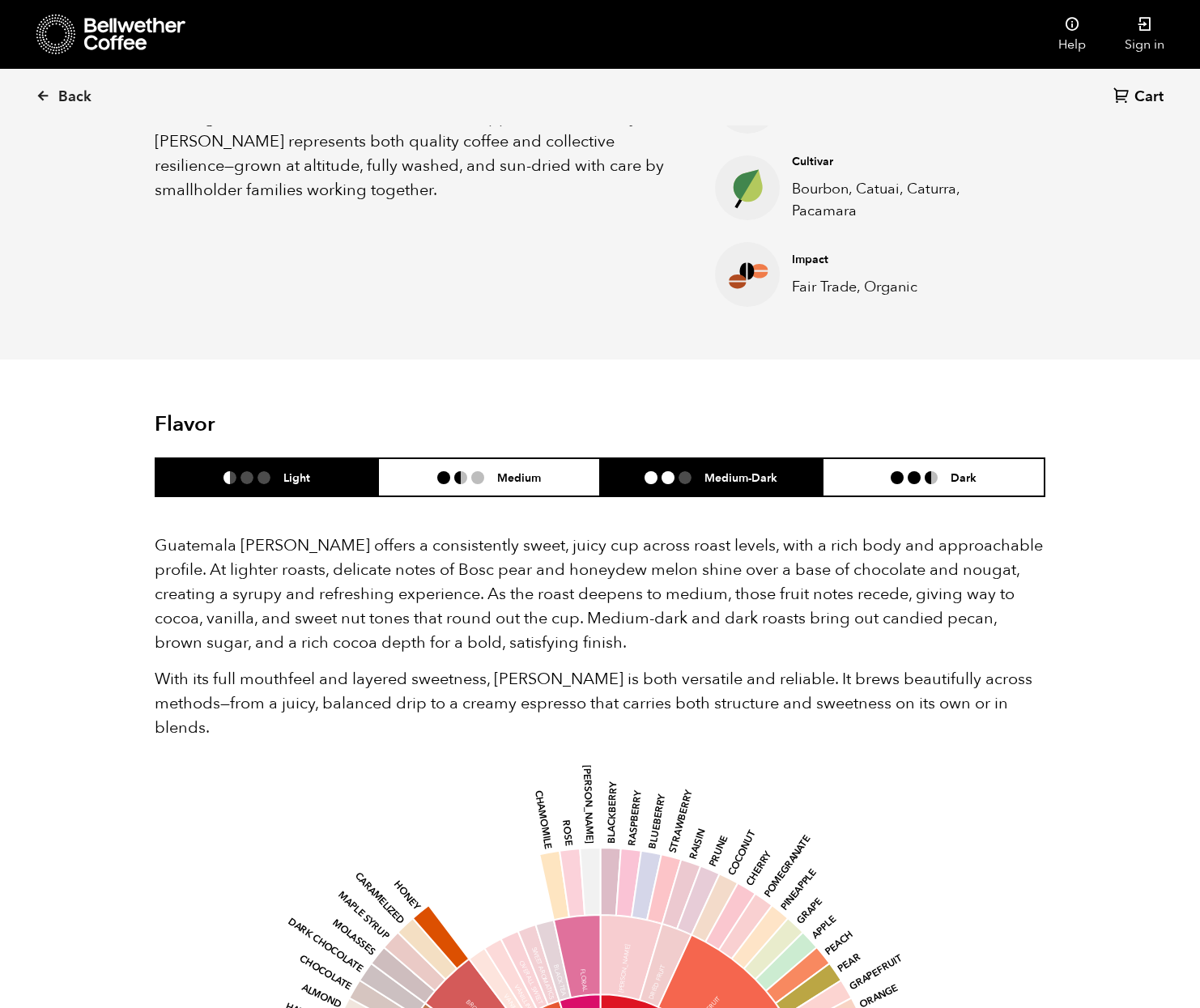
click at [683, 481] on li at bounding box center [684, 476] width 13 height 13
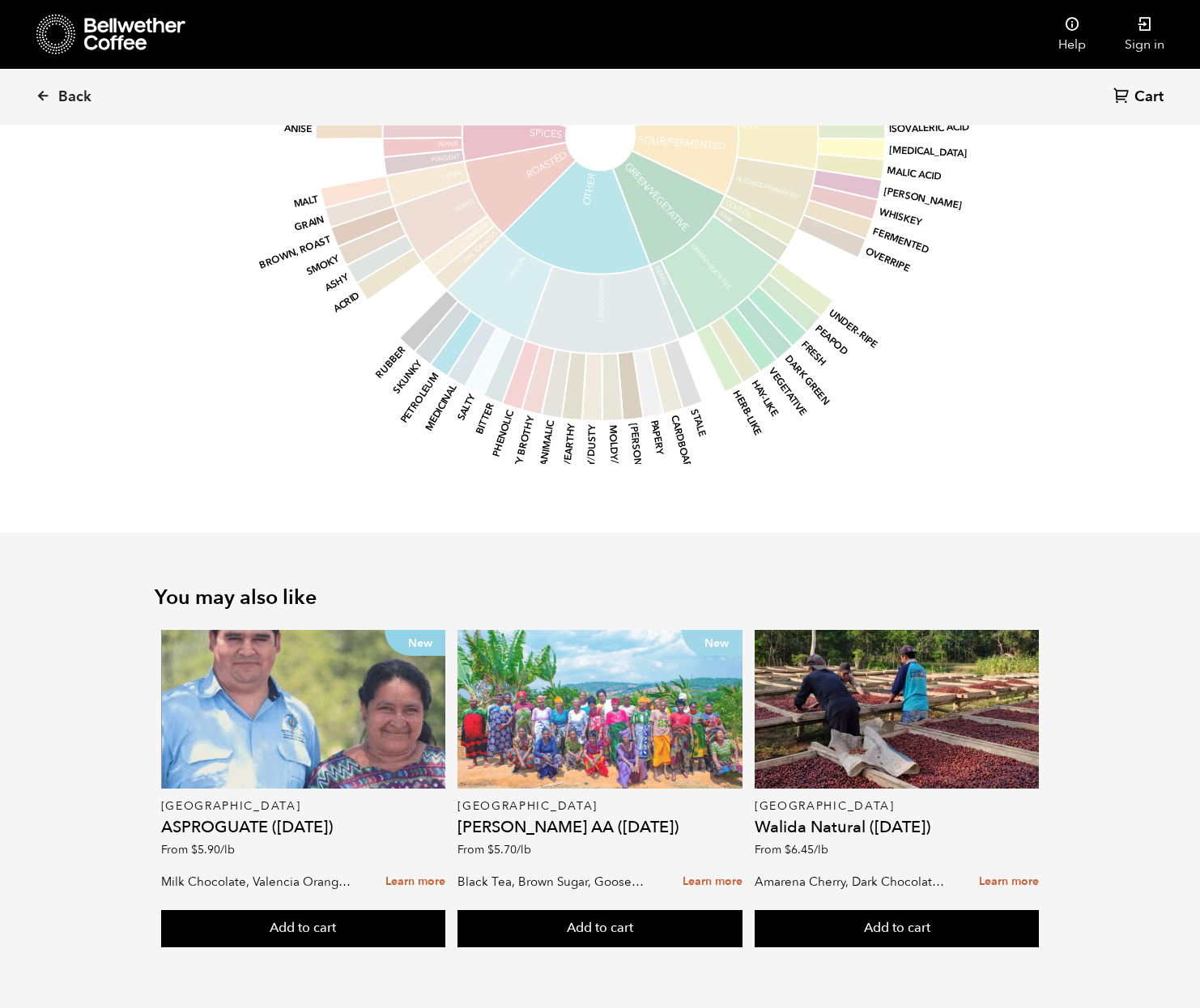
scroll to position [1711, 0]
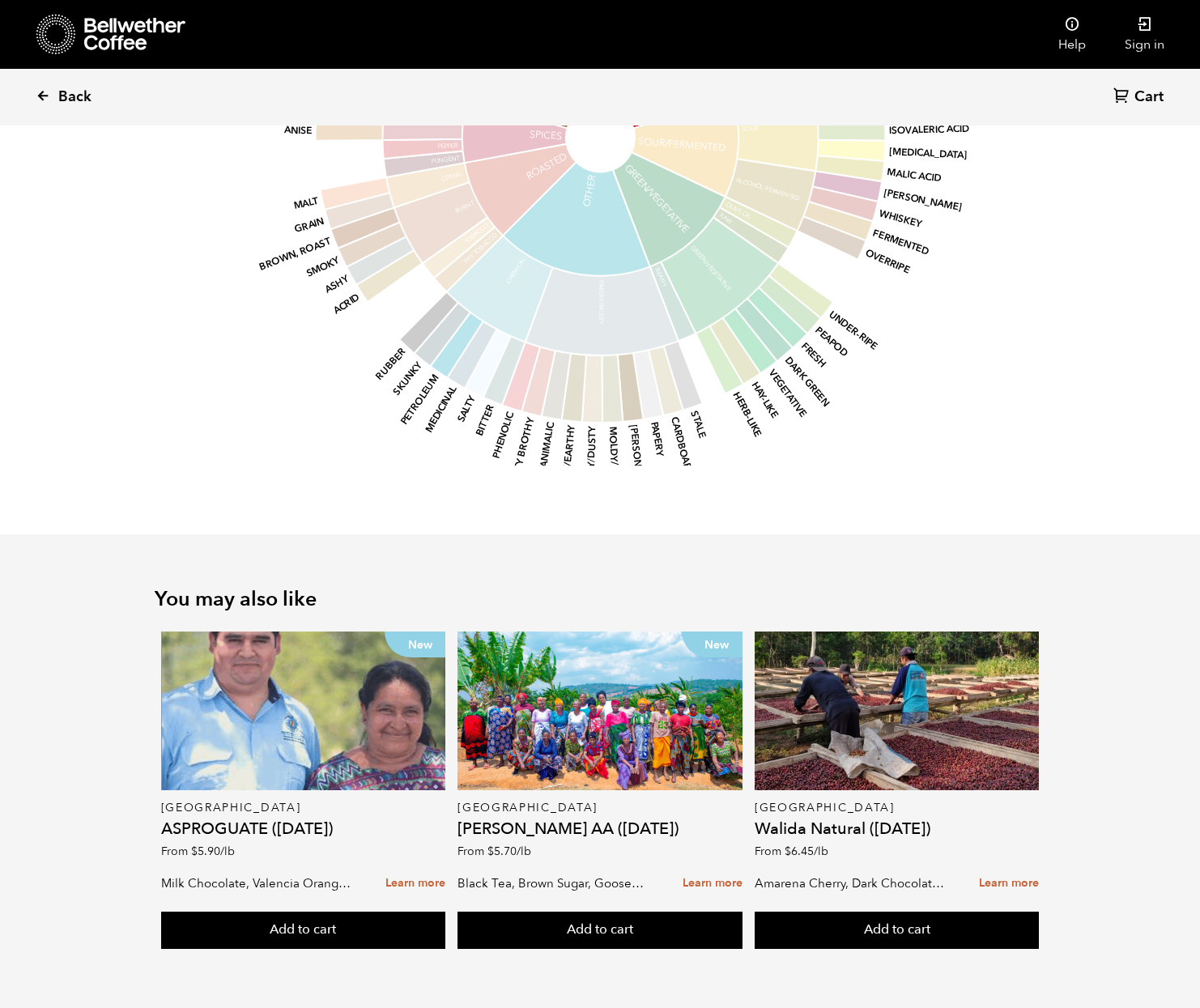
click at [38, 95] on icon at bounding box center [43, 95] width 15 height 15
